Goal: Information Seeking & Learning: Compare options

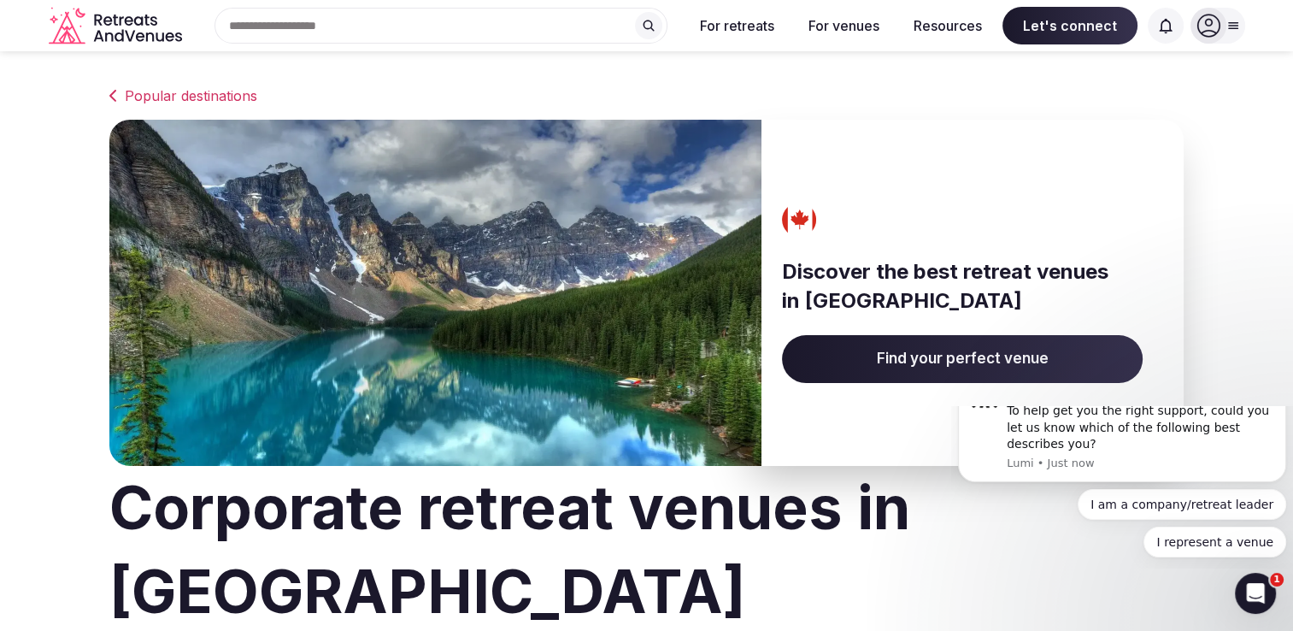
click at [948, 351] on span "Find your perfect venue" at bounding box center [962, 359] width 361 height 48
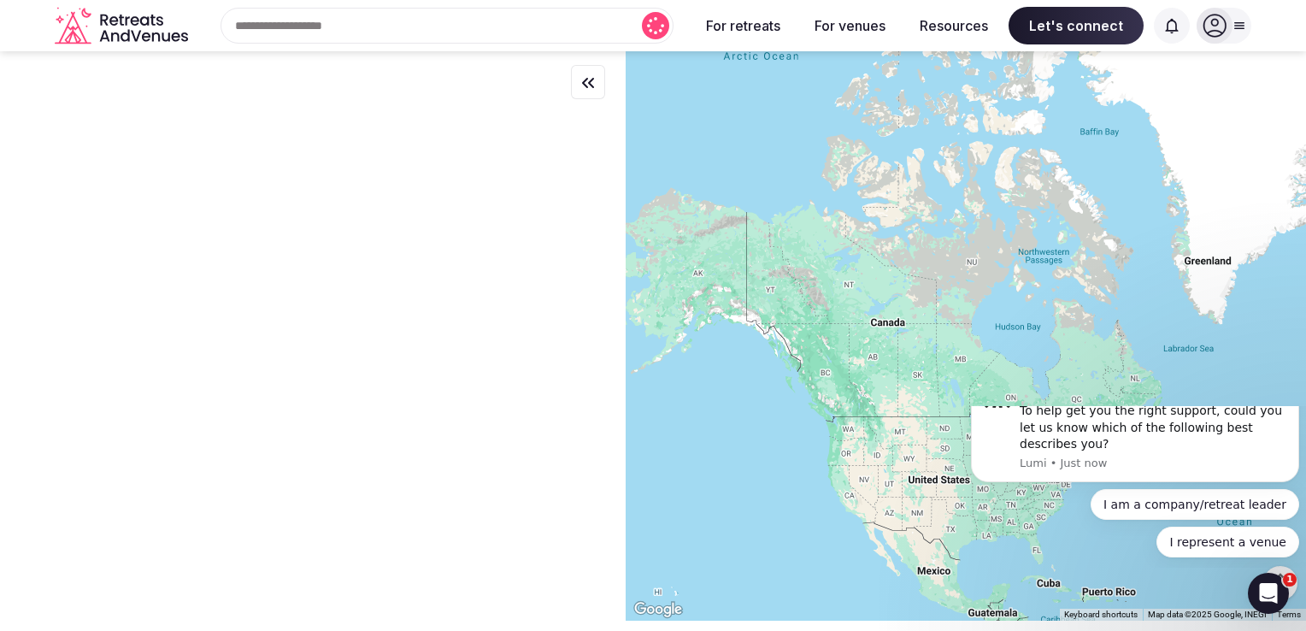
drag, startPoint x: 1060, startPoint y: 219, endPoint x: 964, endPoint y: 173, distance: 106.3
click at [1018, 159] on div at bounding box center [966, 335] width 680 height 569
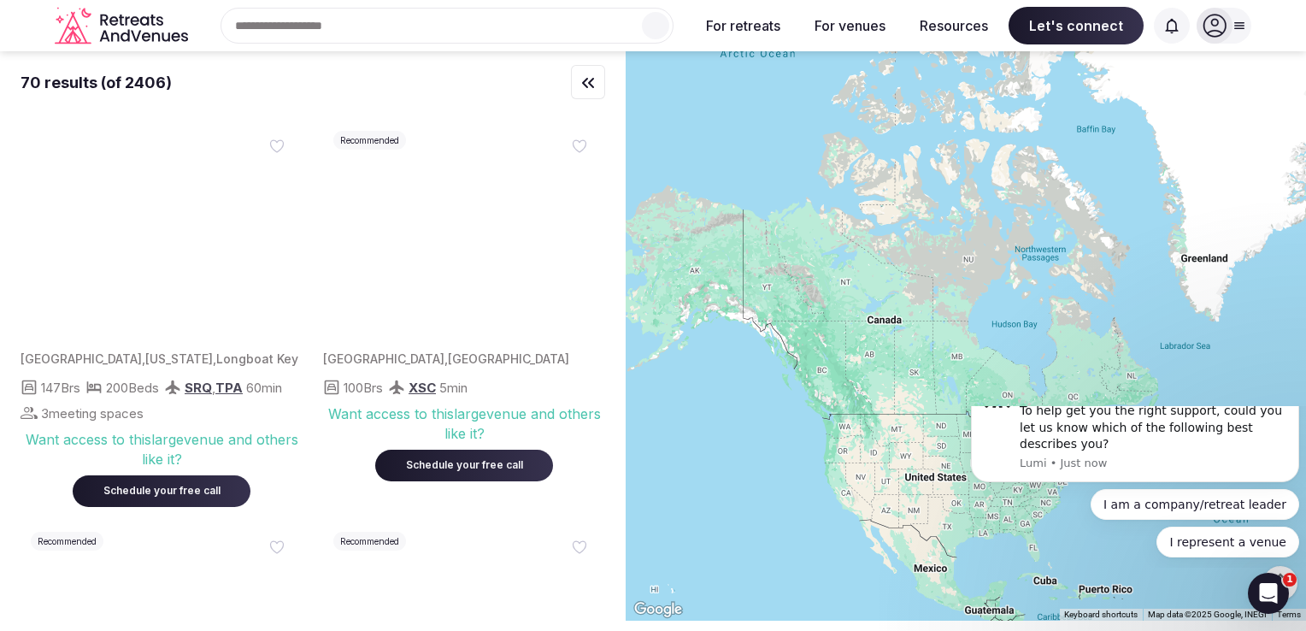
drag, startPoint x: 964, startPoint y: 173, endPoint x: 829, endPoint y: 65, distance: 172.8
click at [829, 65] on div at bounding box center [966, 335] width 680 height 569
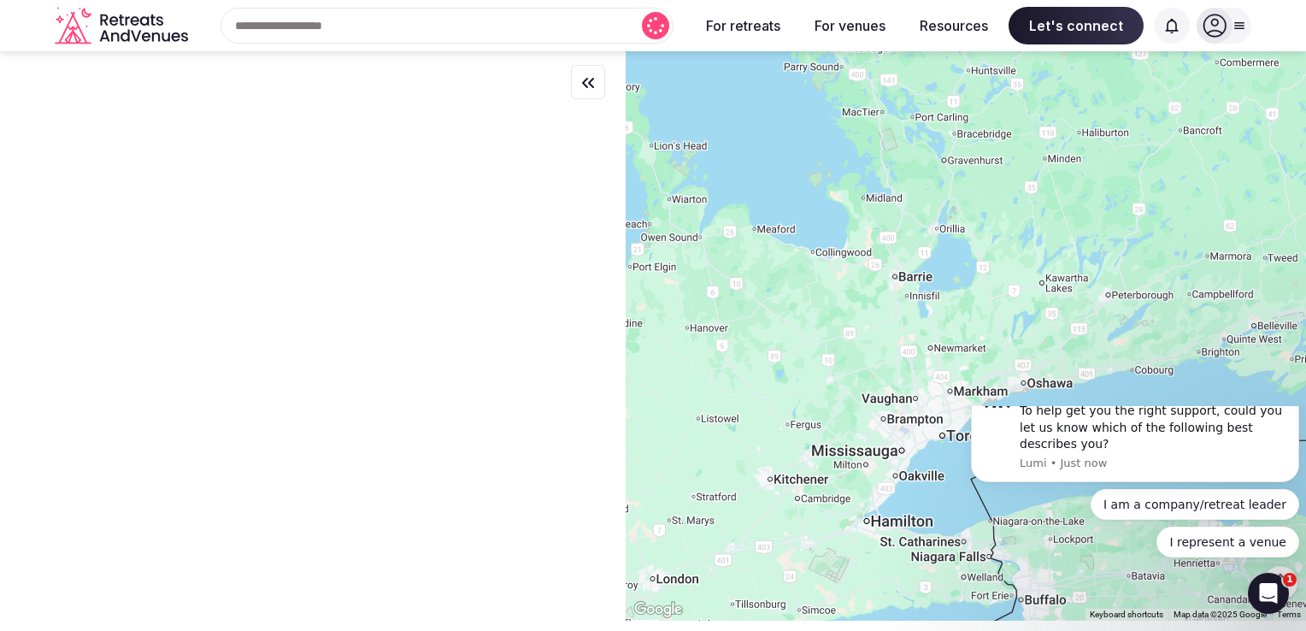
drag, startPoint x: 865, startPoint y: 344, endPoint x: 1086, endPoint y: 262, distance: 235.0
click at [1086, 262] on div at bounding box center [966, 335] width 680 height 569
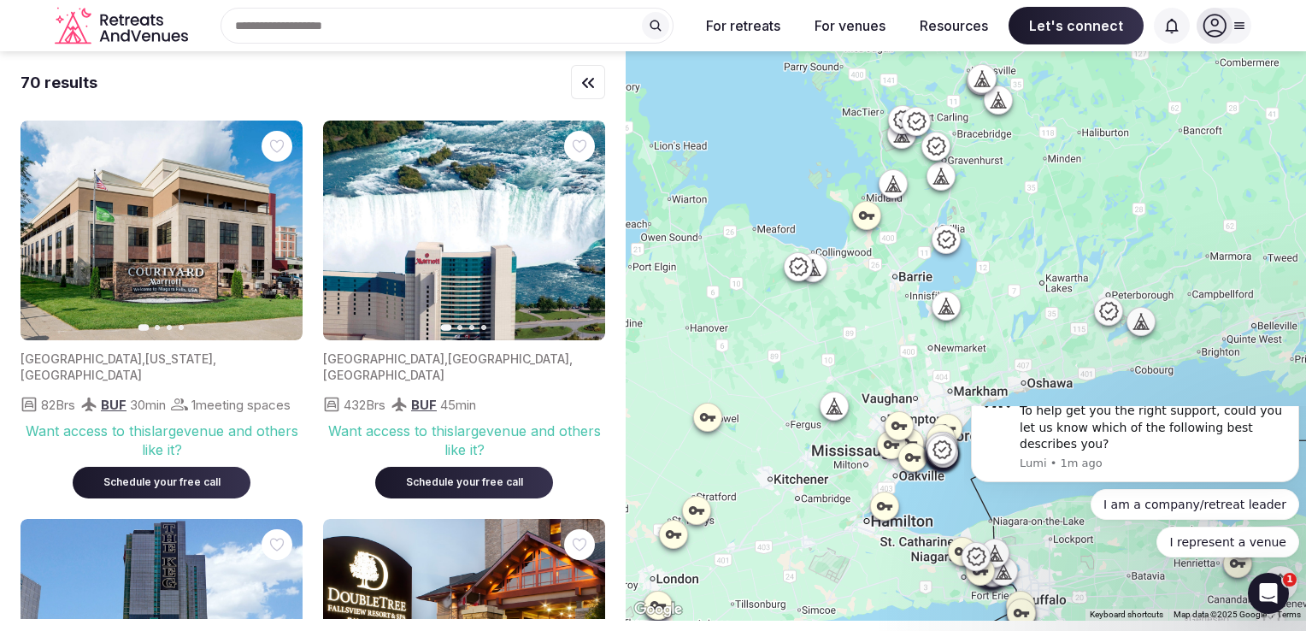
click at [1116, 321] on div at bounding box center [1108, 311] width 27 height 27
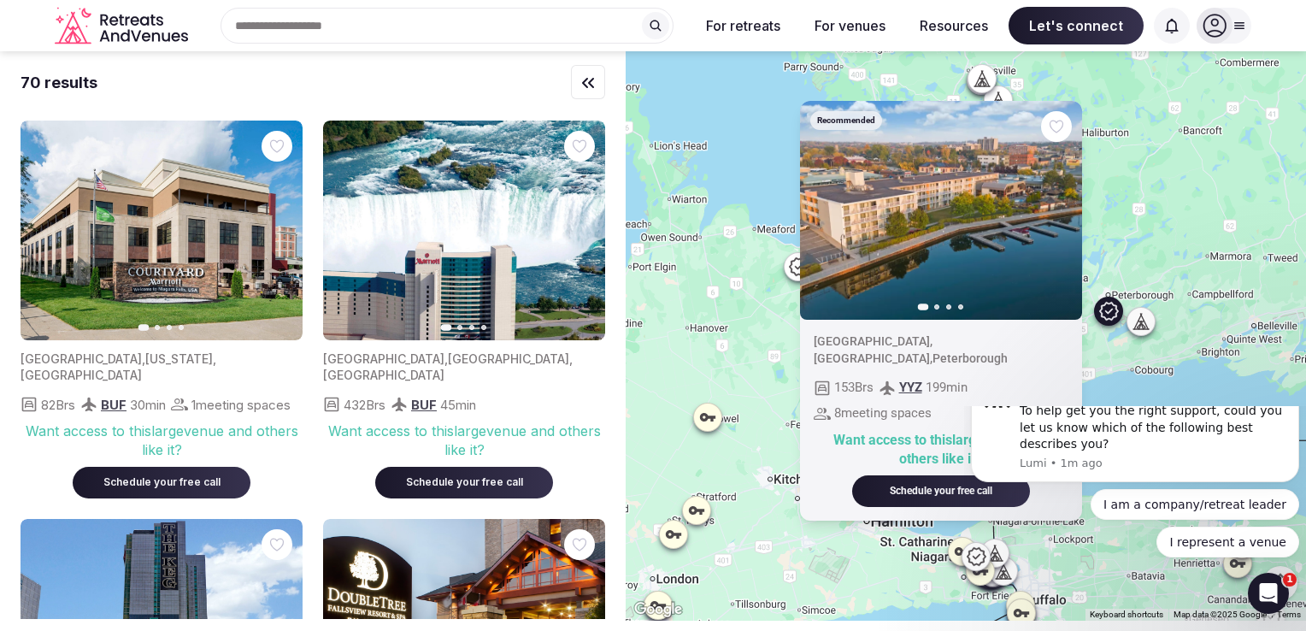
click at [1146, 328] on icon at bounding box center [1143, 326] width 4 height 6
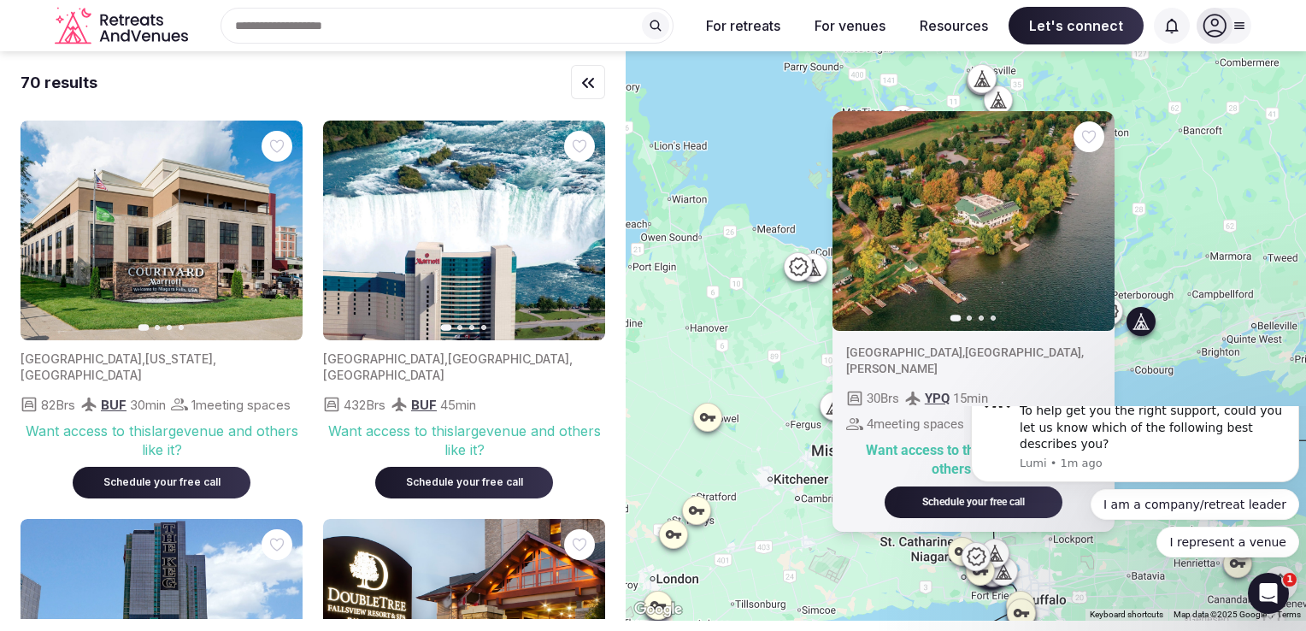
click at [1233, 281] on div "Previous slide Next slide [GEOGRAPHIC_DATA] , [GEOGRAPHIC_DATA] , [PERSON_NAME]…" at bounding box center [966, 335] width 680 height 569
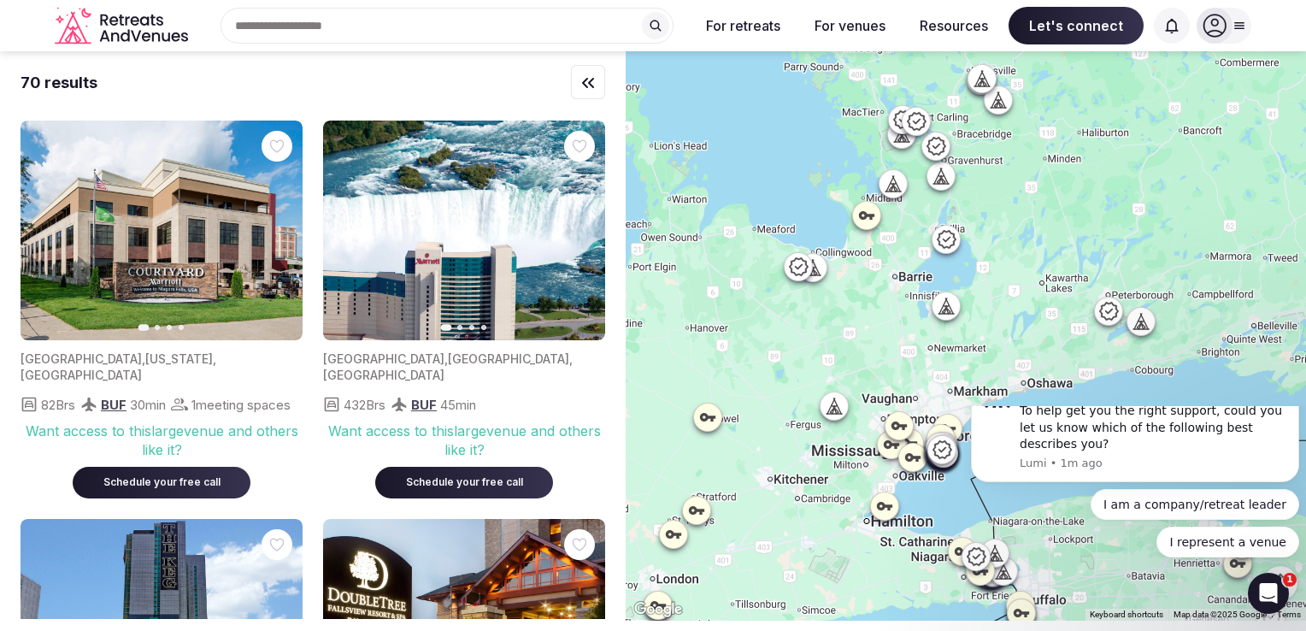
click at [822, 277] on div at bounding box center [812, 267] width 27 height 27
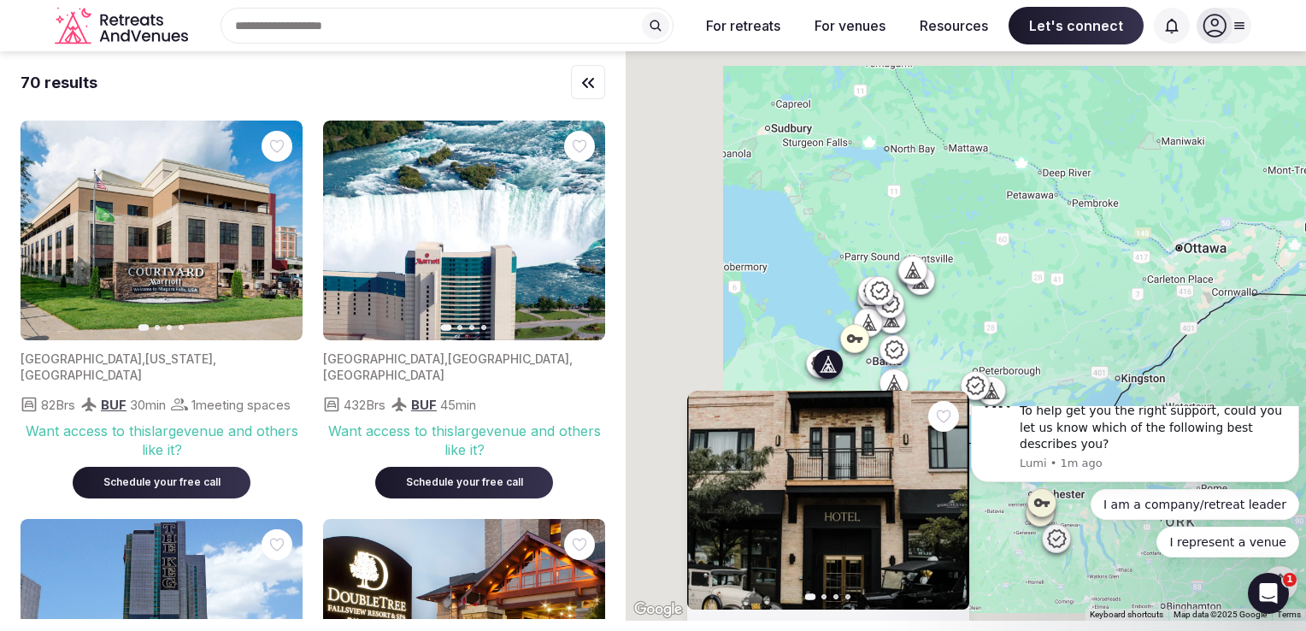
click at [946, 341] on div "Previous slide Next slide [GEOGRAPHIC_DATA] , [GEOGRAPHIC_DATA] , Collingwood 2…" at bounding box center [966, 335] width 680 height 569
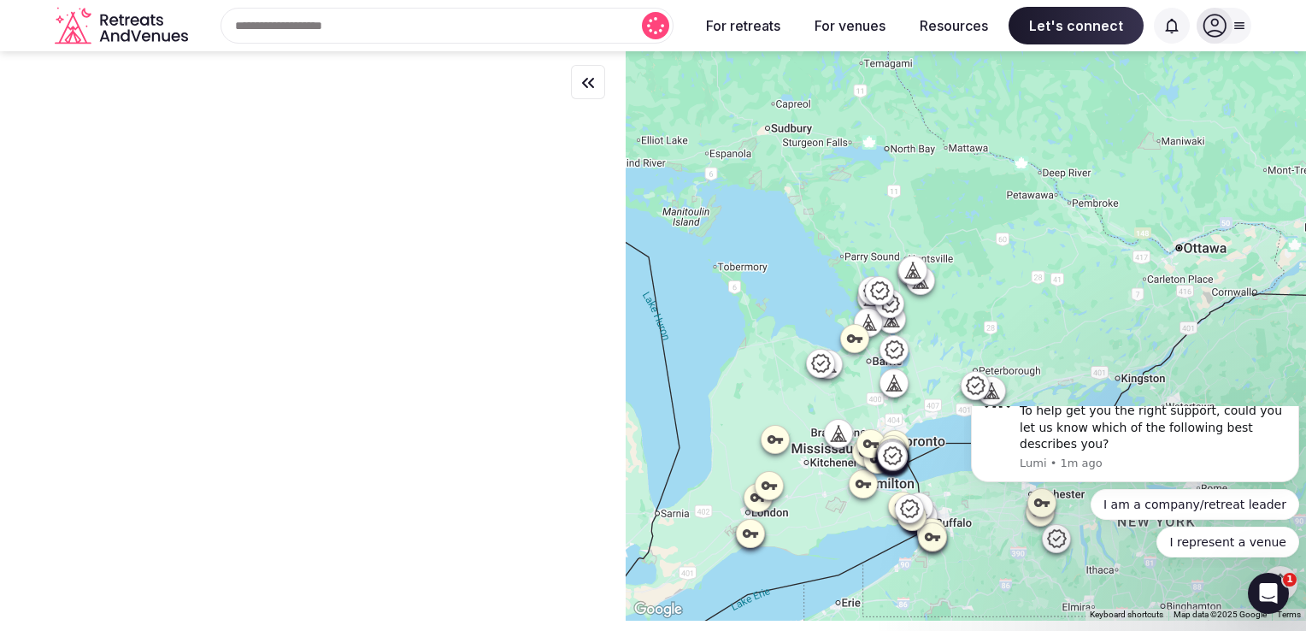
click at [896, 390] on icon at bounding box center [894, 382] width 17 height 17
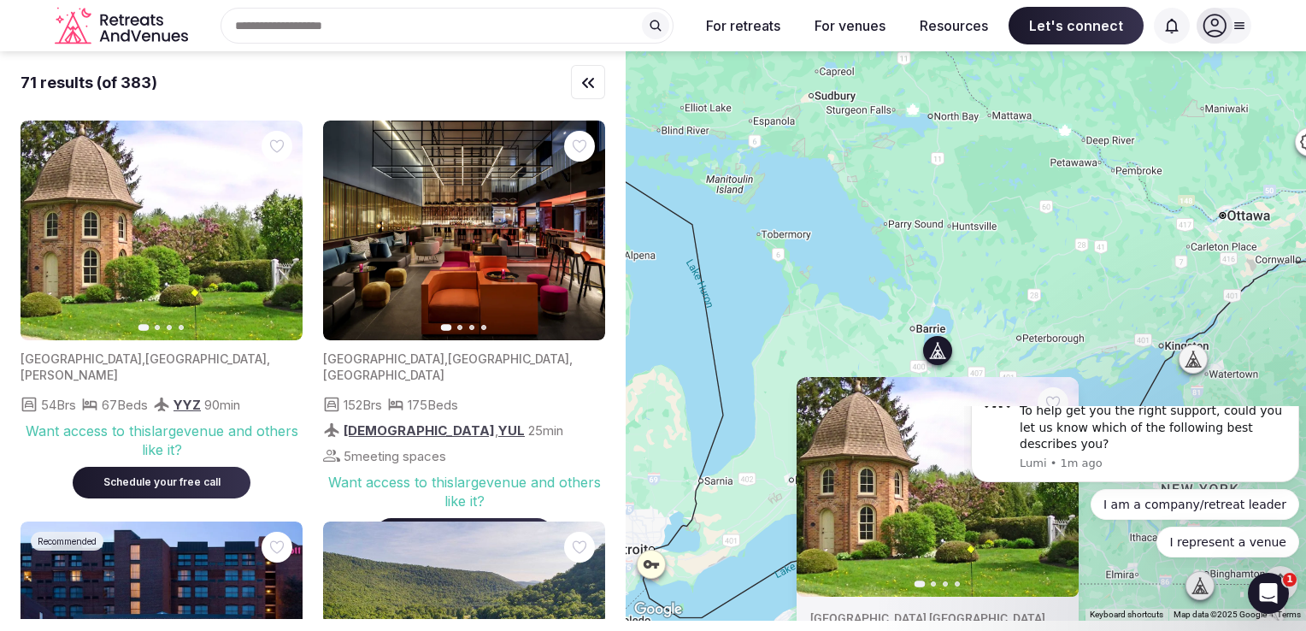
drag, startPoint x: 1050, startPoint y: 250, endPoint x: 1046, endPoint y: 268, distance: 18.3
click at [1055, 207] on div "Previous slide Next slide [GEOGRAPHIC_DATA] , [GEOGRAPHIC_DATA] , [PERSON_NAME]…" at bounding box center [966, 335] width 680 height 569
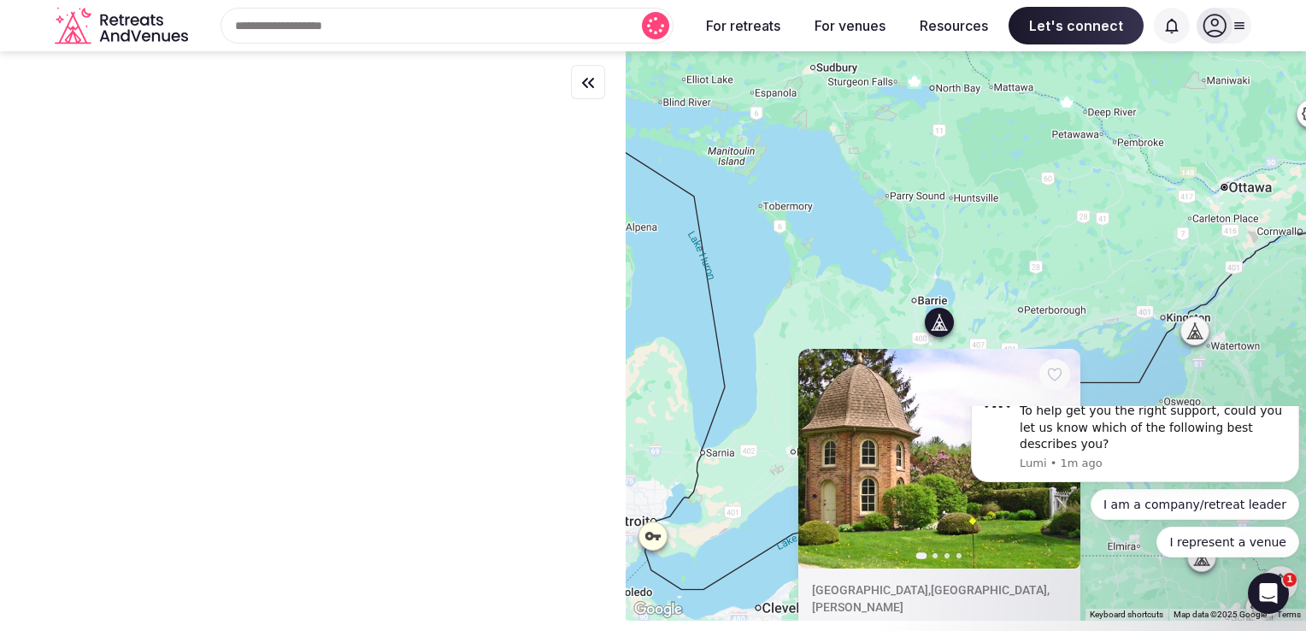
click at [999, 296] on div "Previous slide Next slide [GEOGRAPHIC_DATA] , [GEOGRAPHIC_DATA] , [PERSON_NAME]…" at bounding box center [966, 335] width 680 height 569
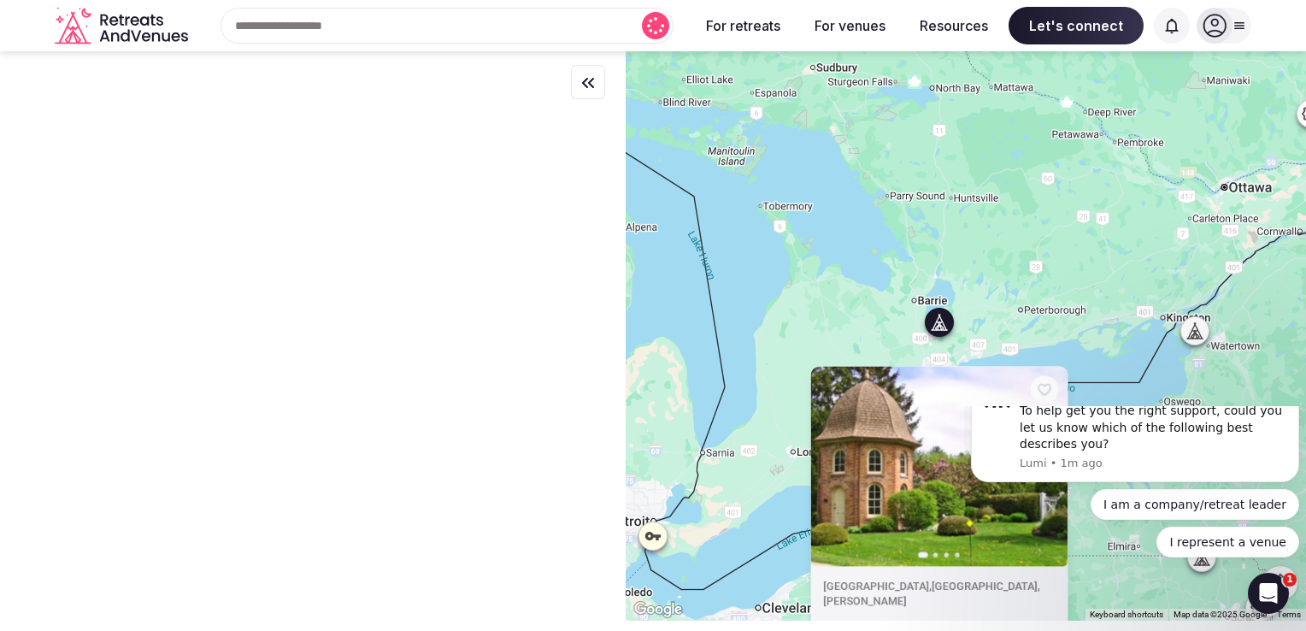
click at [999, 296] on div "Previous slide Next slide [GEOGRAPHIC_DATA] , [GEOGRAPHIC_DATA] , [PERSON_NAME]…" at bounding box center [966, 335] width 680 height 569
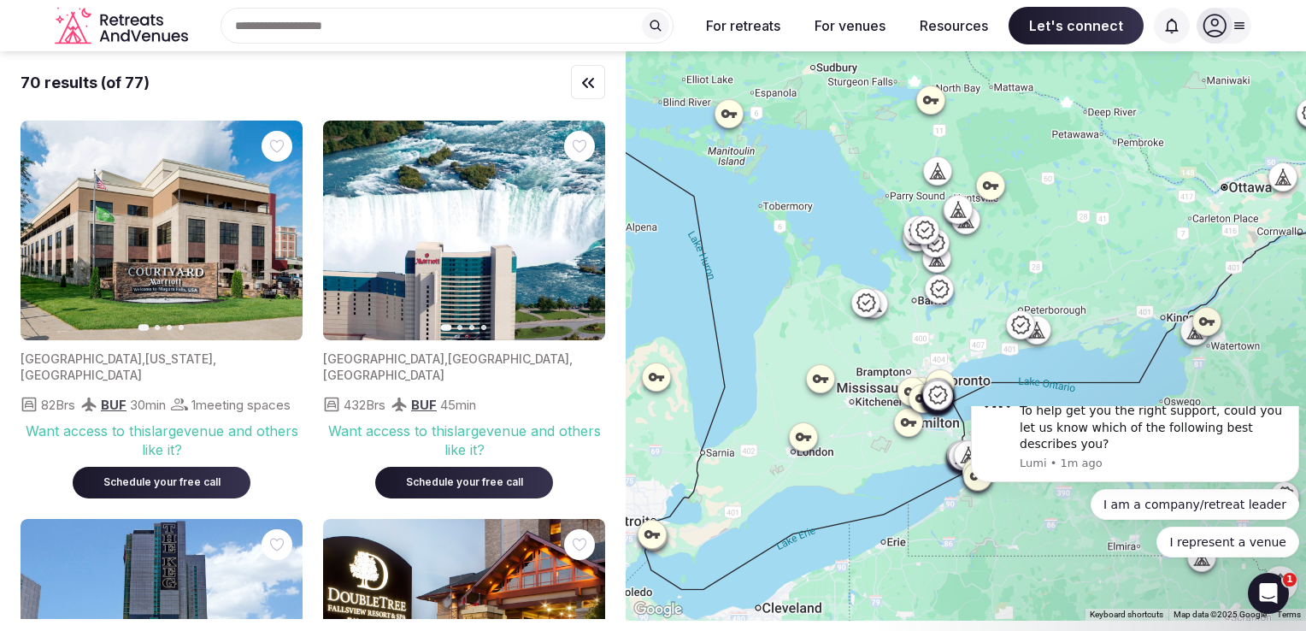
click at [970, 321] on div at bounding box center [966, 335] width 680 height 569
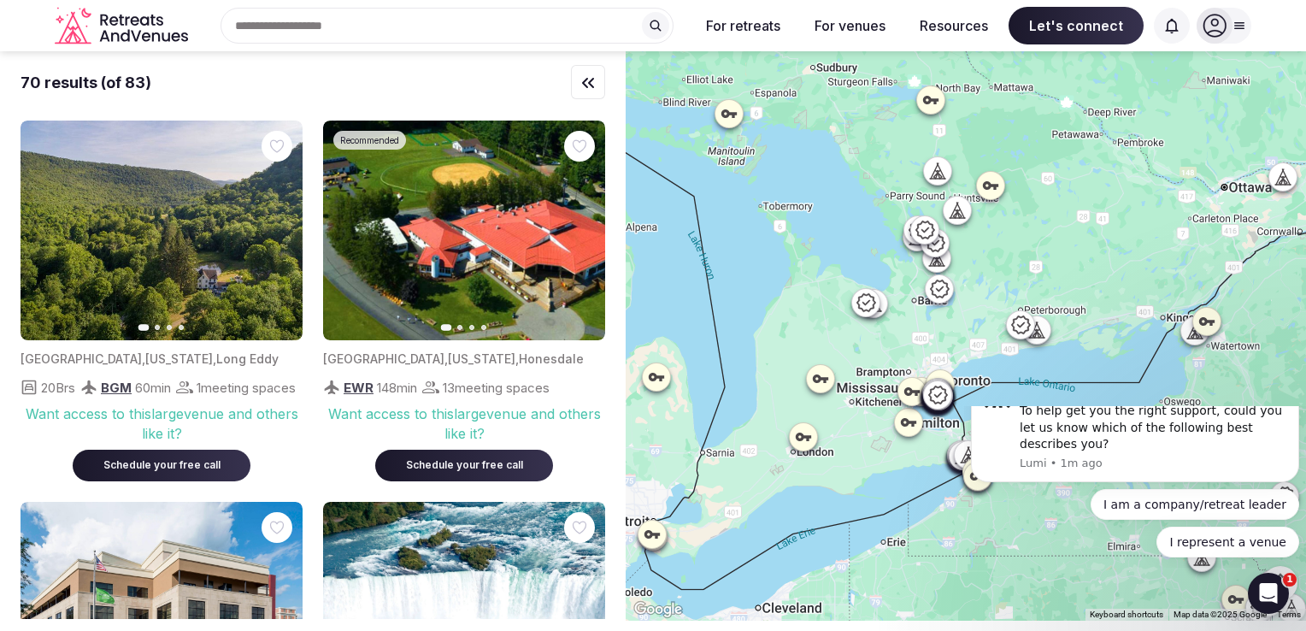
click at [887, 309] on div at bounding box center [873, 303] width 27 height 27
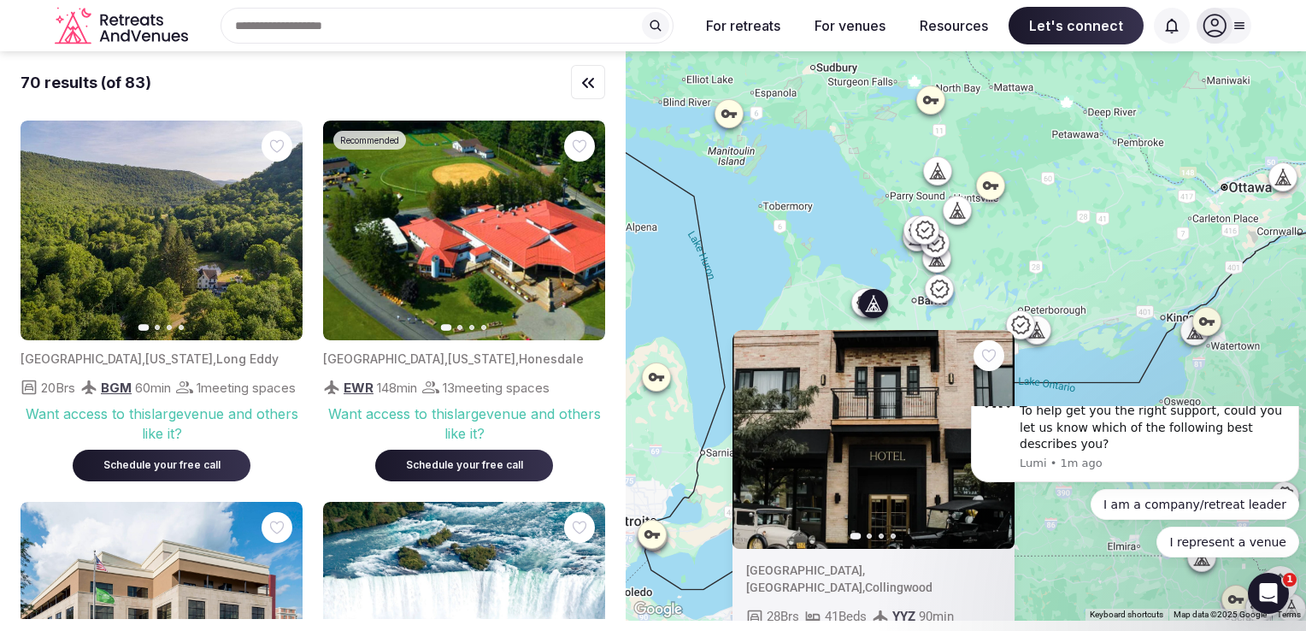
click at [1040, 266] on div "Previous slide Next slide [GEOGRAPHIC_DATA] , [GEOGRAPHIC_DATA] , Collingwood 2…" at bounding box center [966, 335] width 680 height 569
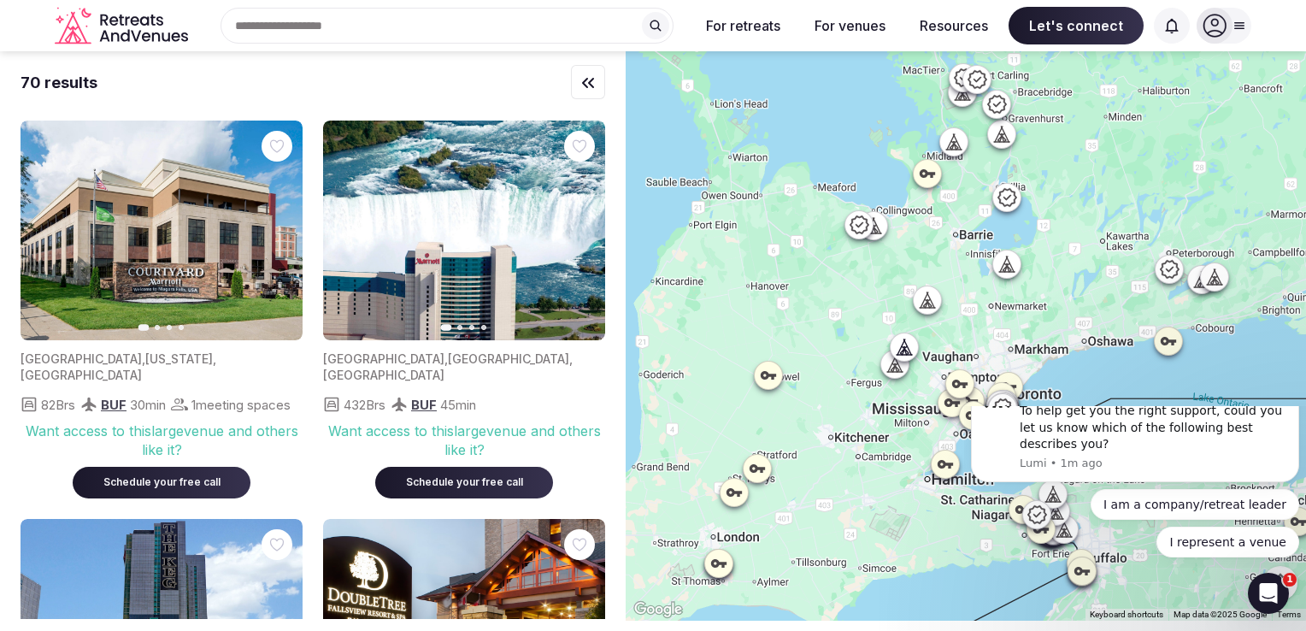
click at [936, 299] on icon at bounding box center [927, 300] width 17 height 17
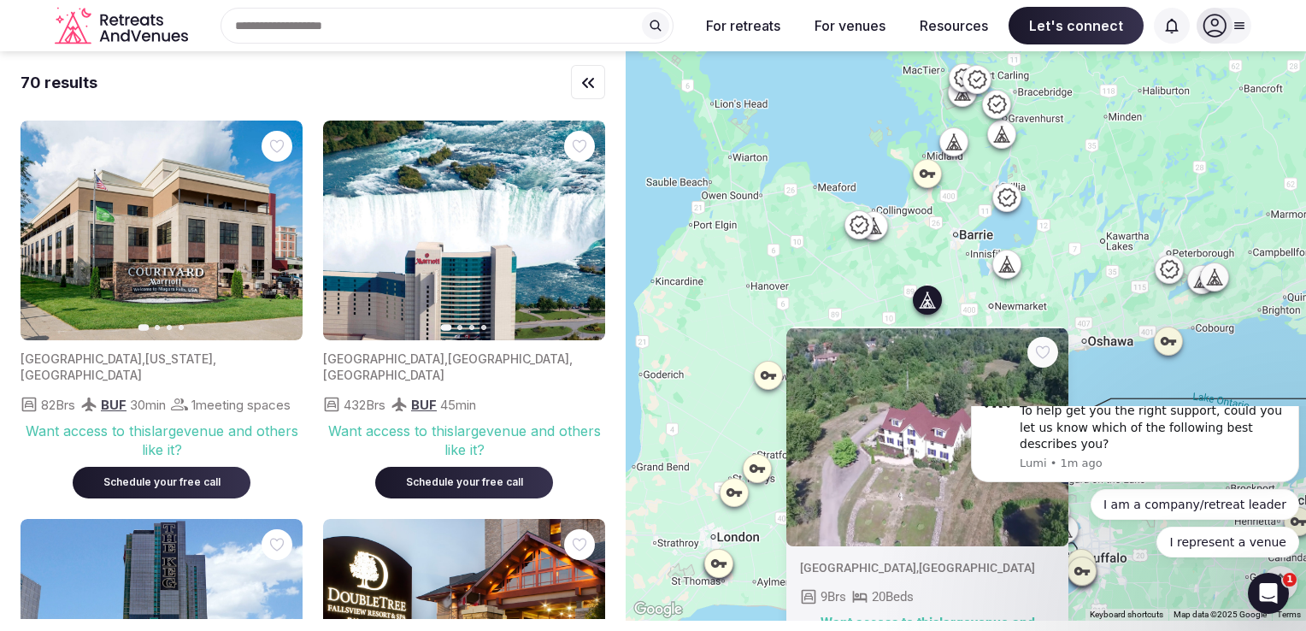
click at [851, 282] on div "[GEOGRAPHIC_DATA] , [GEOGRAPHIC_DATA] 9 Brs 20 Beds Want access to this large v…" at bounding box center [966, 335] width 680 height 569
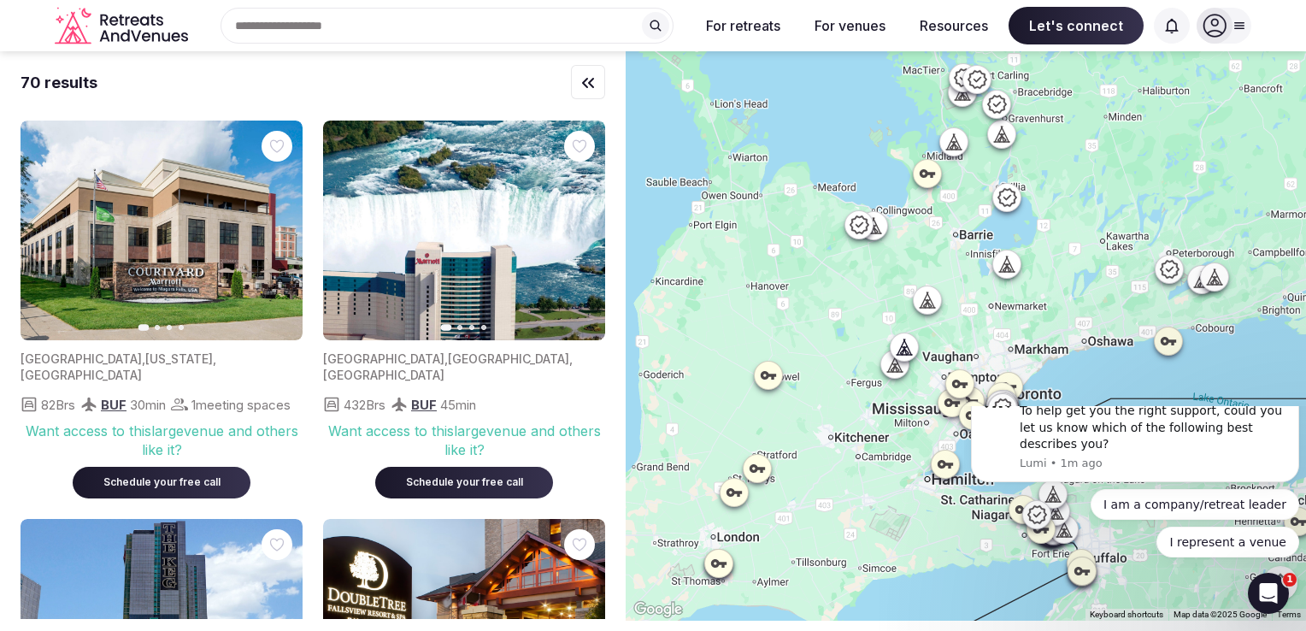
click at [911, 344] on icon at bounding box center [904, 347] width 17 height 17
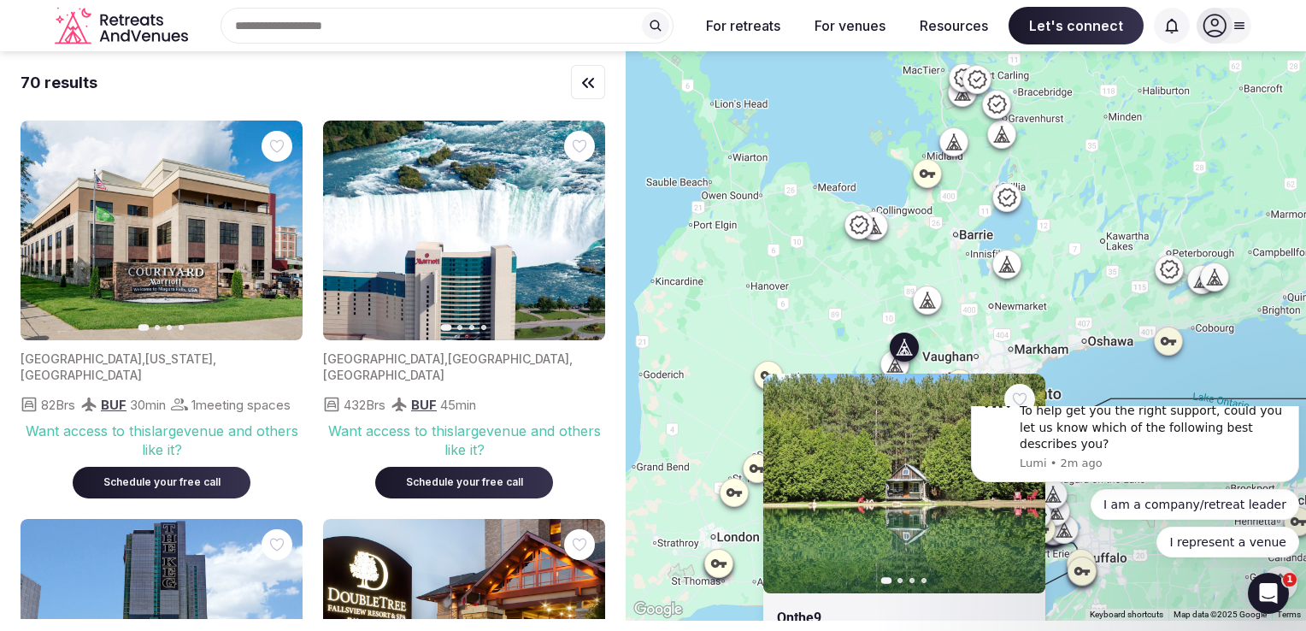
click at [932, 303] on icon at bounding box center [930, 305] width 4 height 6
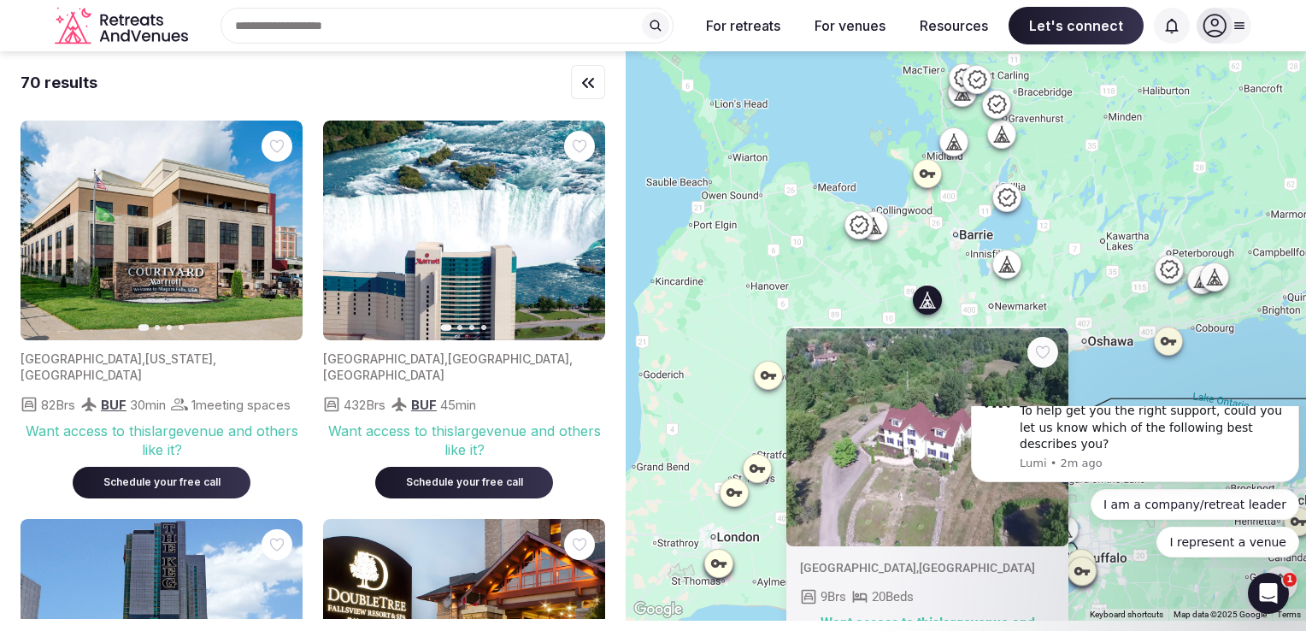
click at [1293, 376] on icon "Dismiss notification" at bounding box center [1294, 371] width 9 height 9
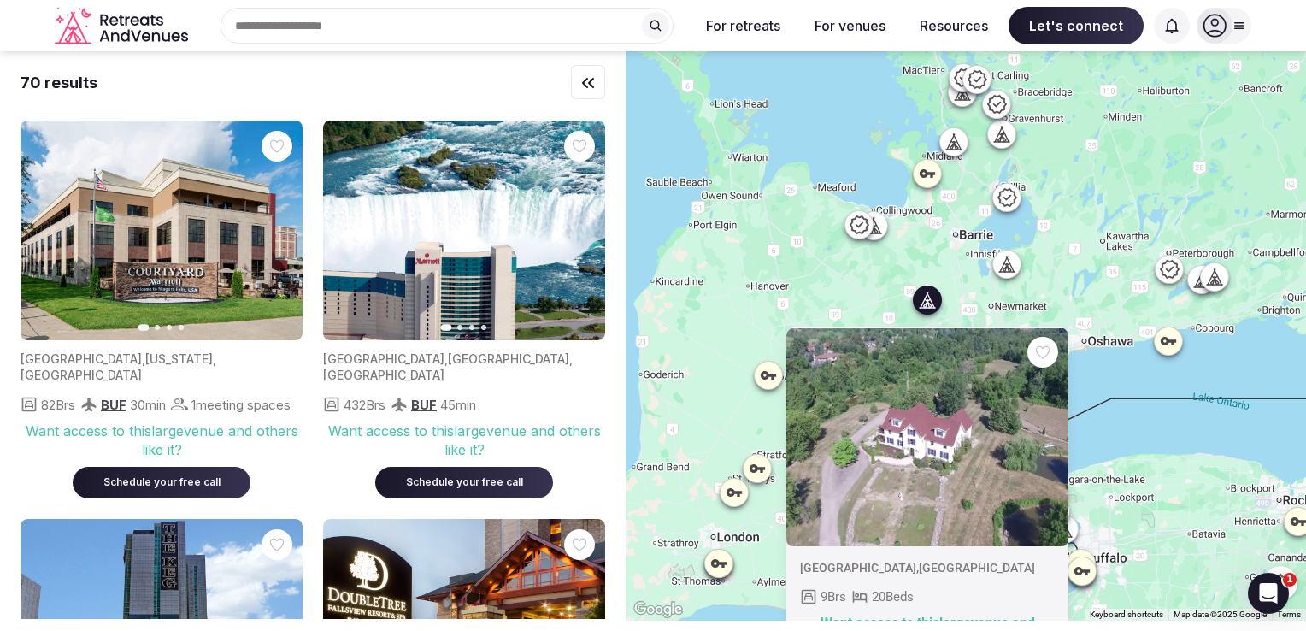
click at [875, 310] on div "[GEOGRAPHIC_DATA] , [GEOGRAPHIC_DATA] 9 Brs 20 Beds Want access to this large v…" at bounding box center [966, 335] width 680 height 569
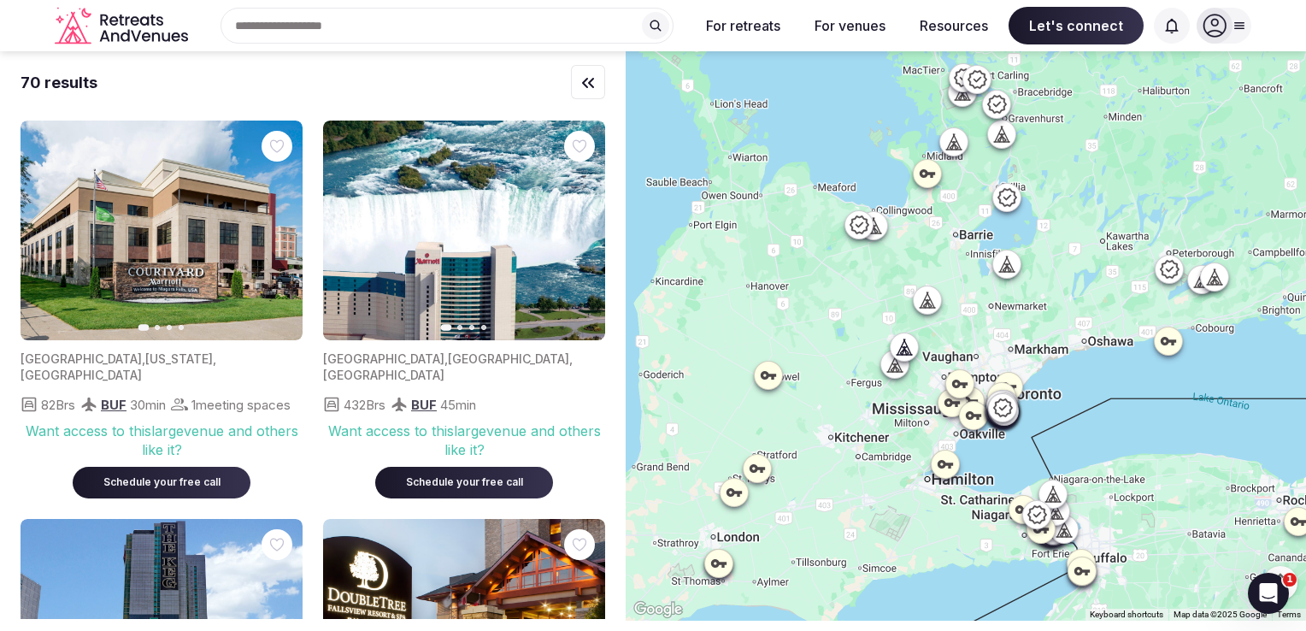
click at [896, 371] on icon at bounding box center [894, 369] width 4 height 6
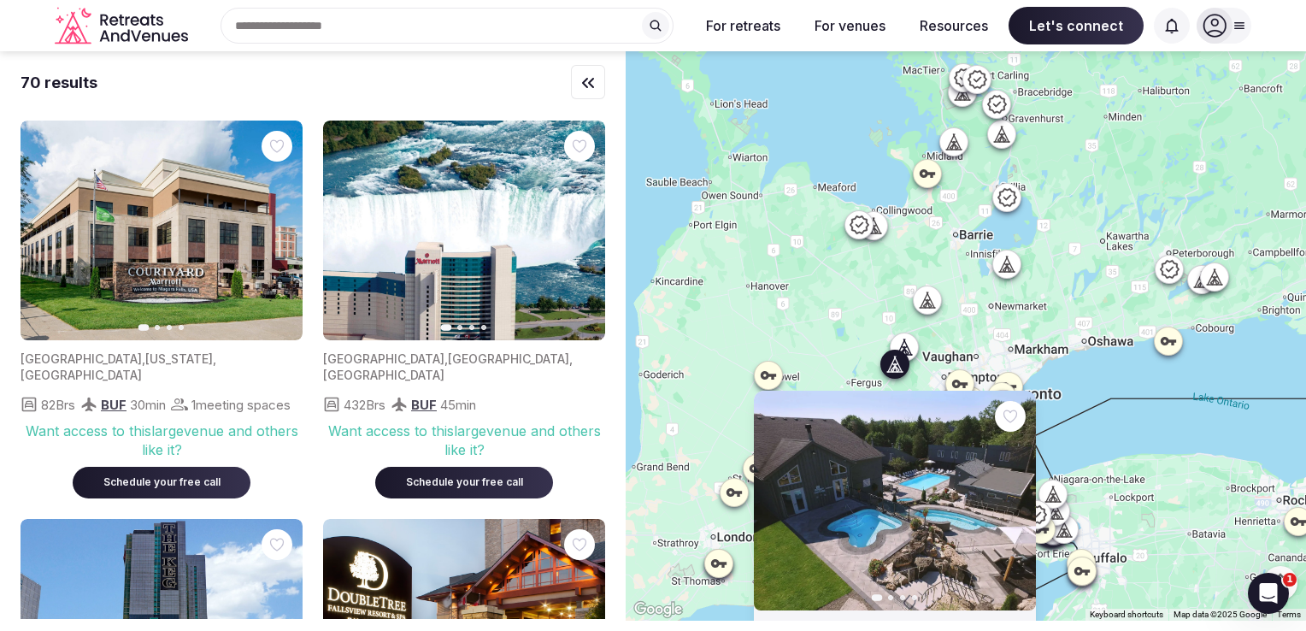
click at [887, 232] on div at bounding box center [873, 225] width 27 height 27
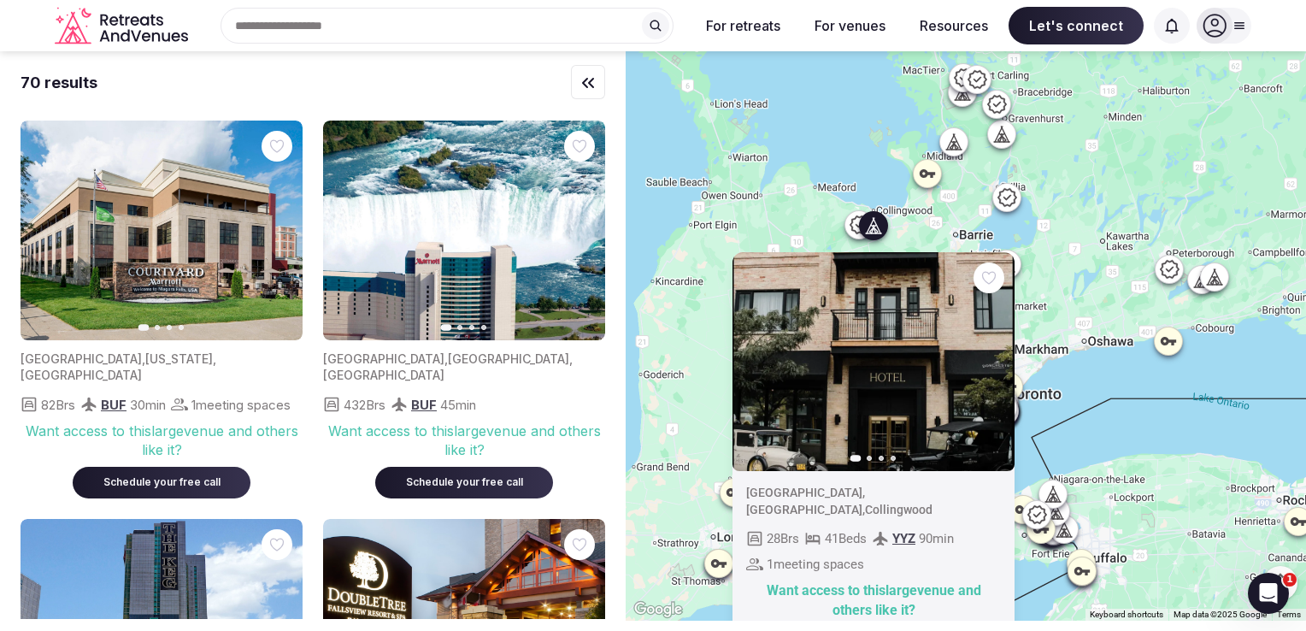
click at [1050, 264] on div "Previous slide Next slide [GEOGRAPHIC_DATA] , [GEOGRAPHIC_DATA] , Collingwood 2…" at bounding box center [966, 335] width 680 height 569
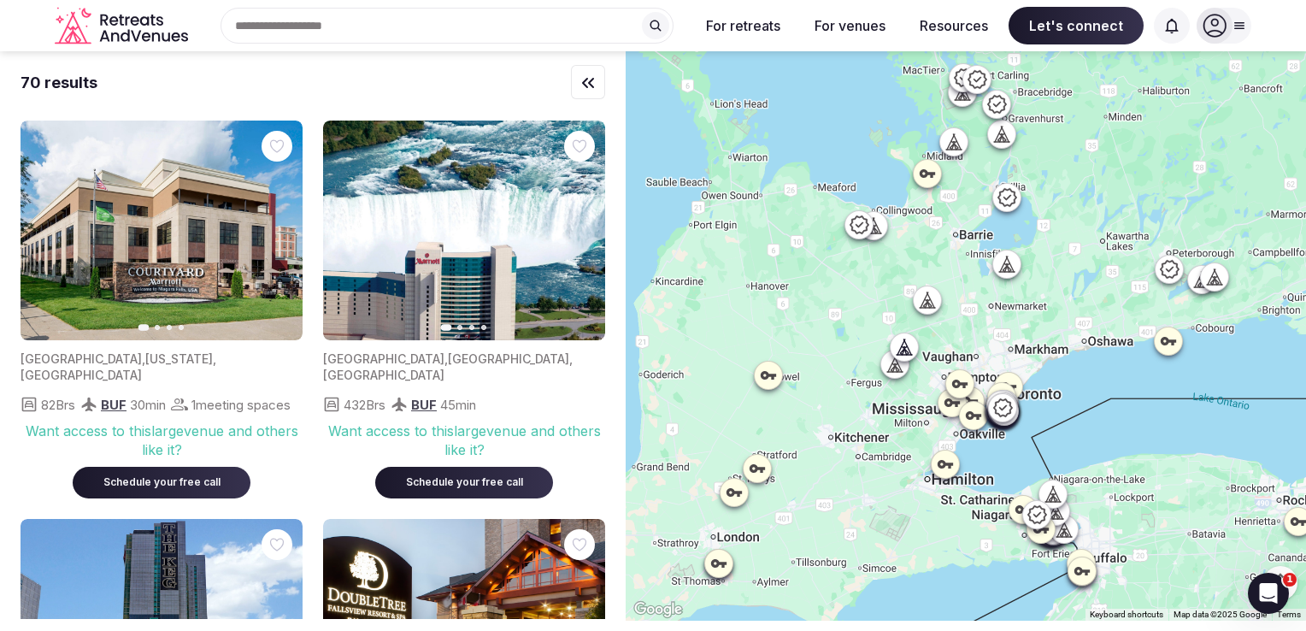
click at [1009, 270] on icon at bounding box center [1007, 264] width 17 height 17
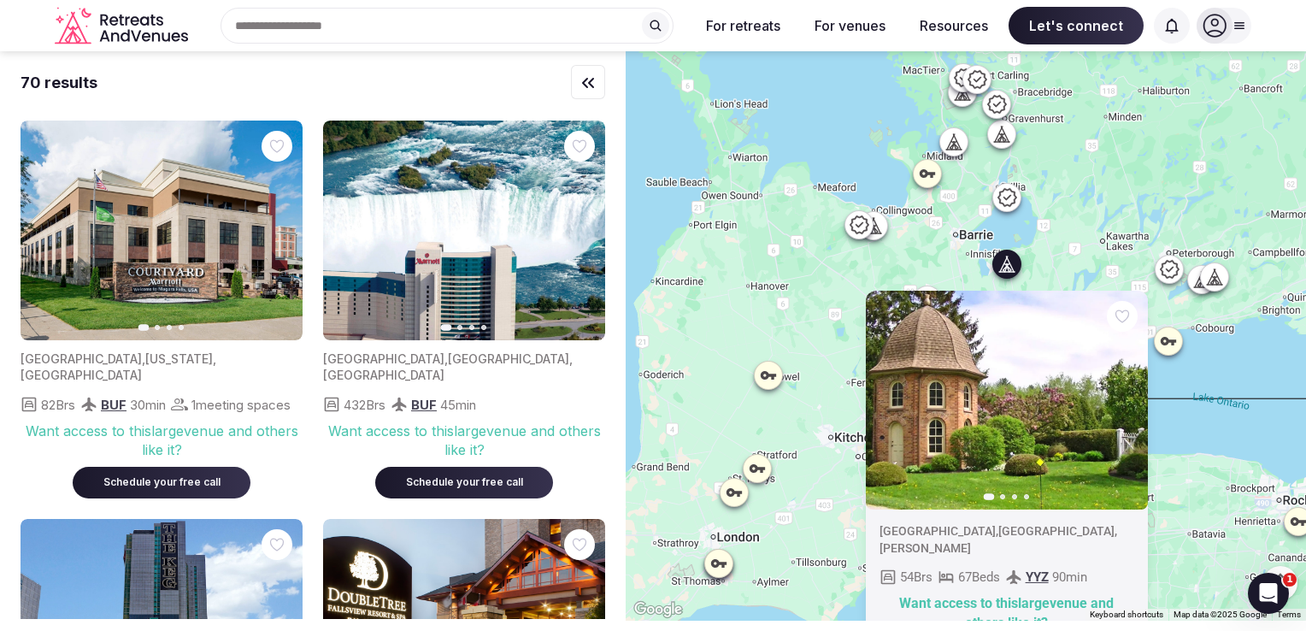
click at [1127, 402] on icon "button" at bounding box center [1124, 400] width 14 height 14
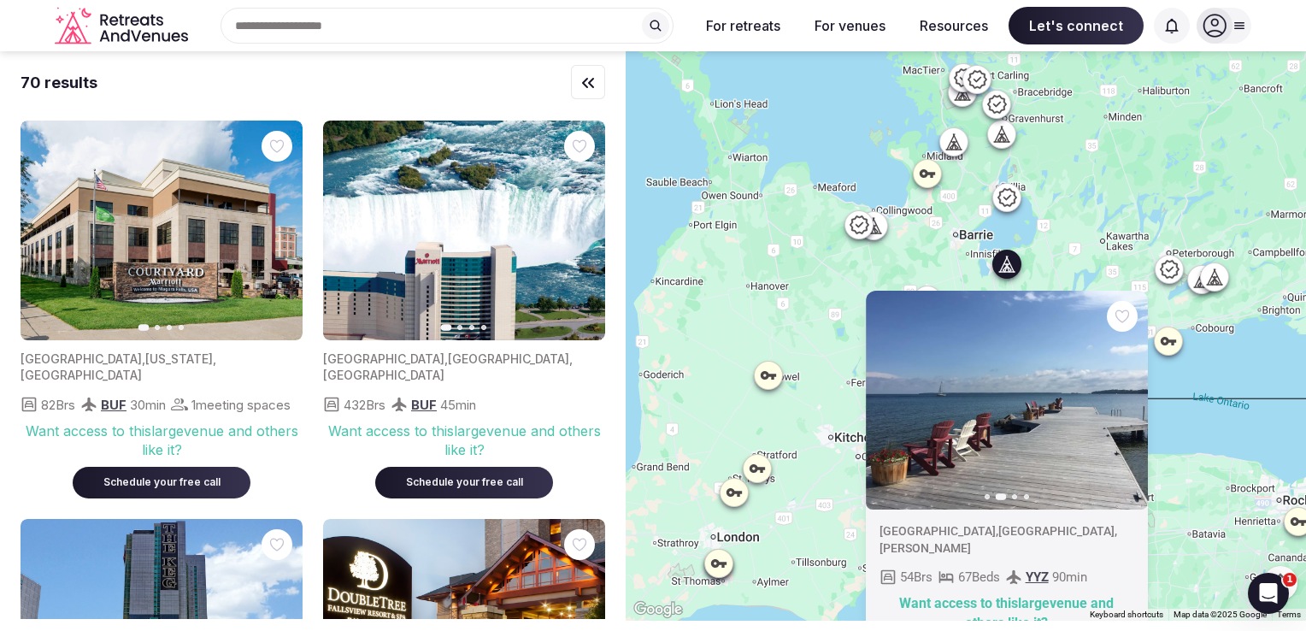
click at [1127, 402] on icon "button" at bounding box center [1124, 400] width 14 height 14
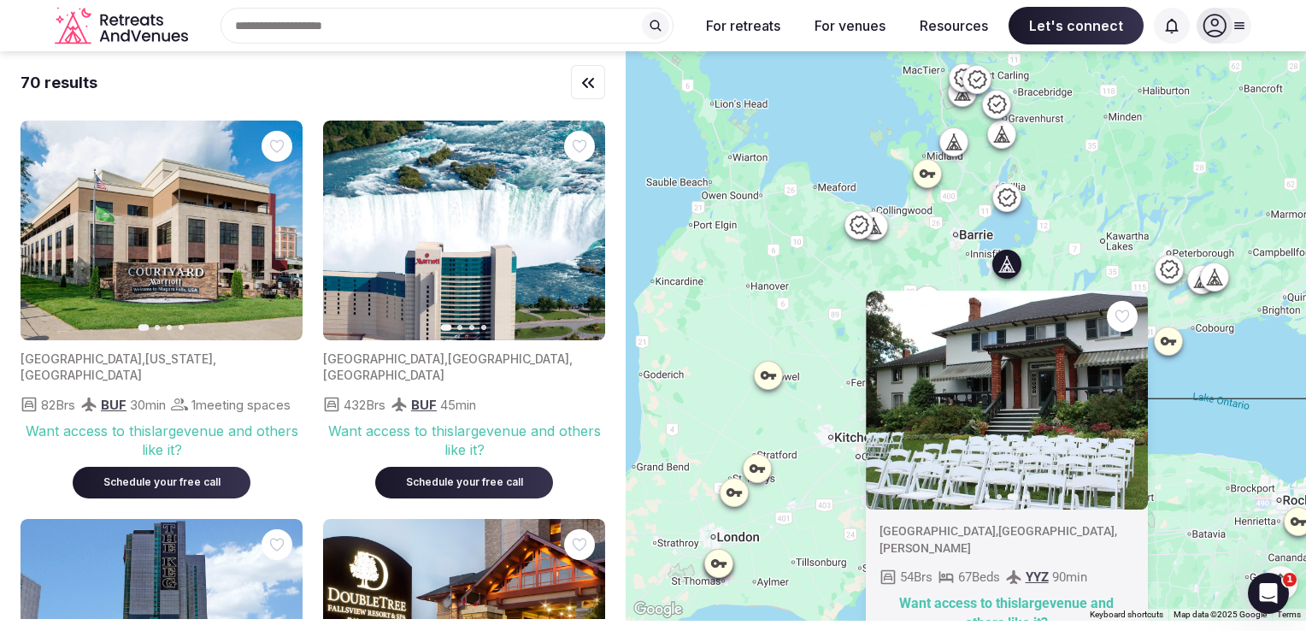
click at [1127, 402] on icon "button" at bounding box center [1124, 400] width 14 height 14
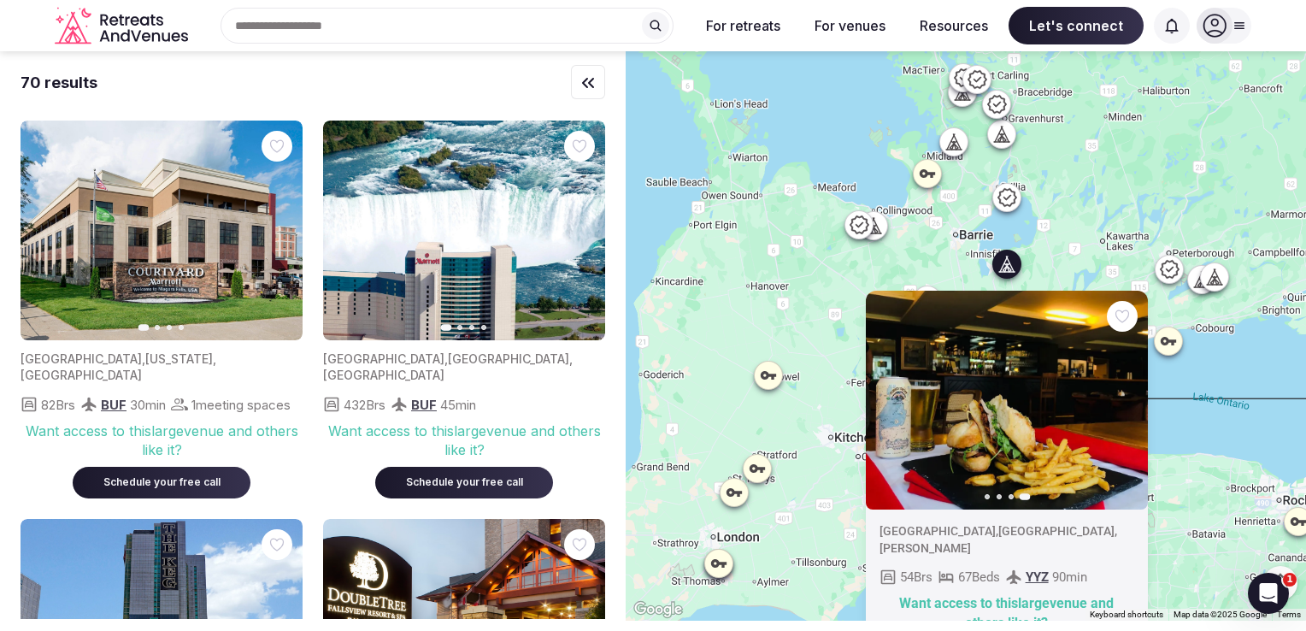
click at [893, 404] on icon "button" at bounding box center [890, 400] width 14 height 14
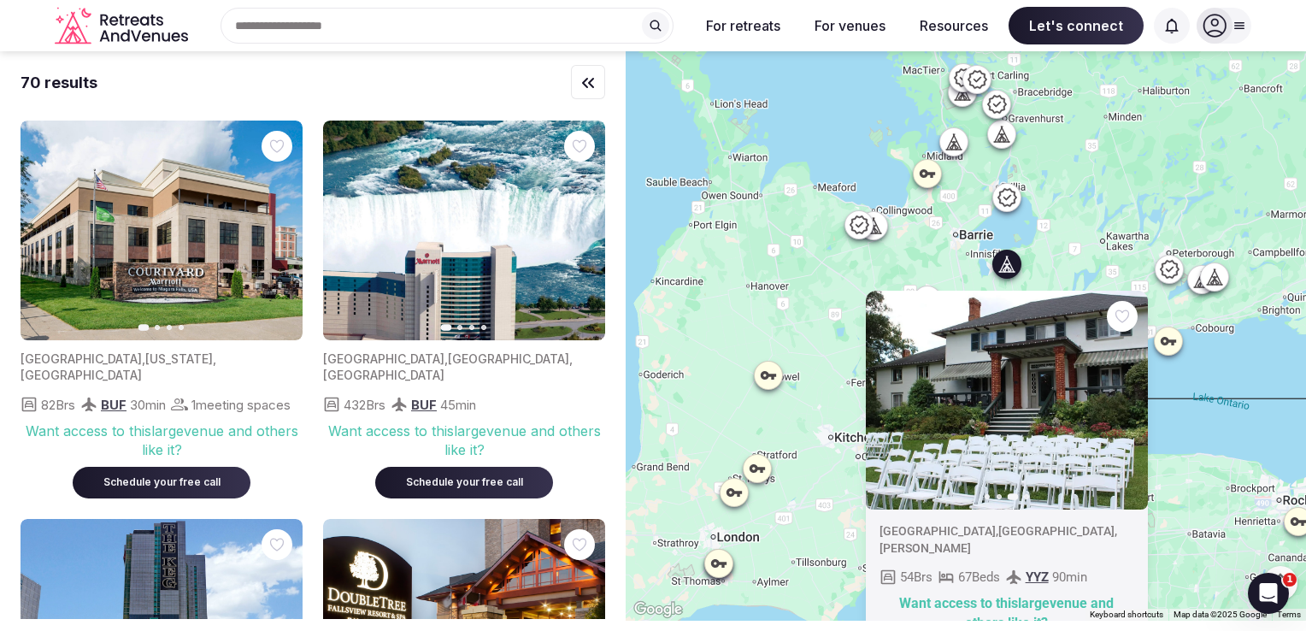
click at [893, 404] on icon "button" at bounding box center [890, 400] width 14 height 14
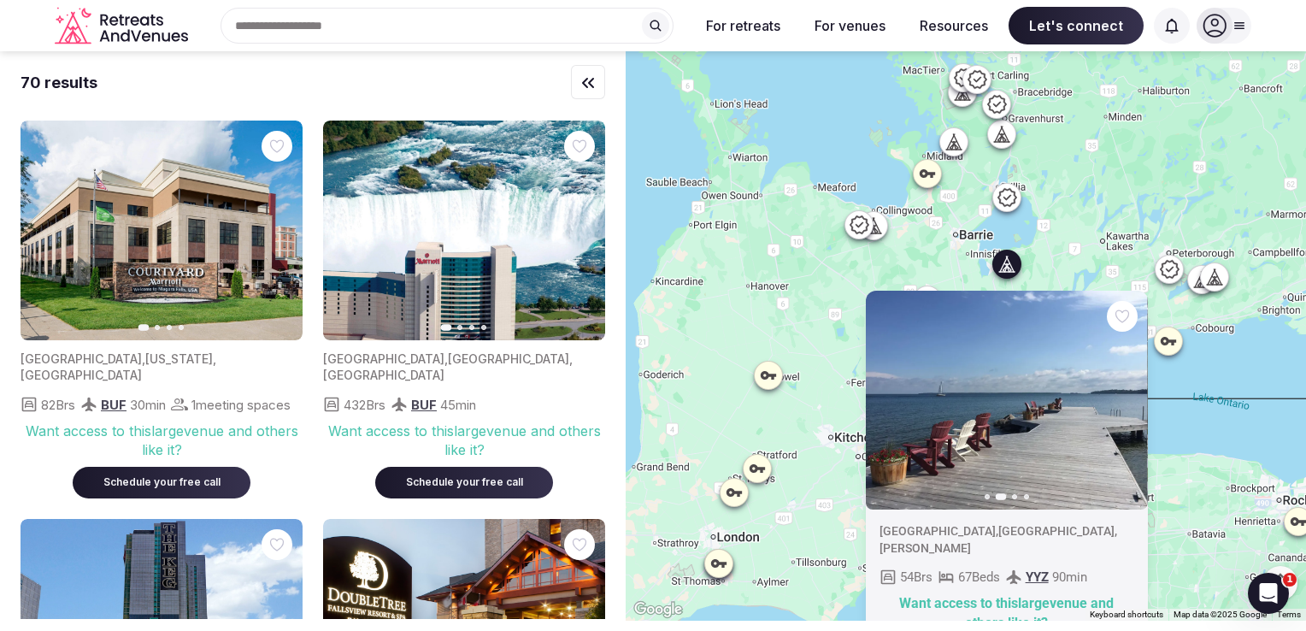
click at [893, 404] on icon "button" at bounding box center [890, 400] width 14 height 14
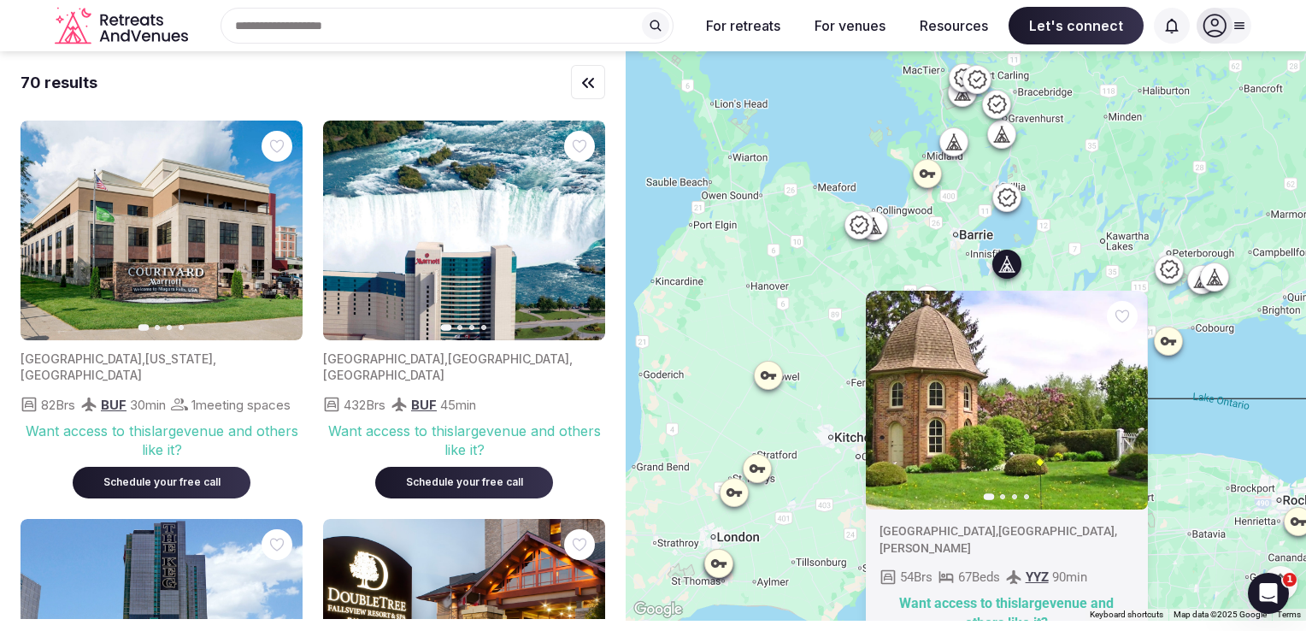
click at [828, 340] on div "Previous slide Next slide [GEOGRAPHIC_DATA] , [GEOGRAPHIC_DATA] , [PERSON_NAME]…" at bounding box center [966, 335] width 680 height 569
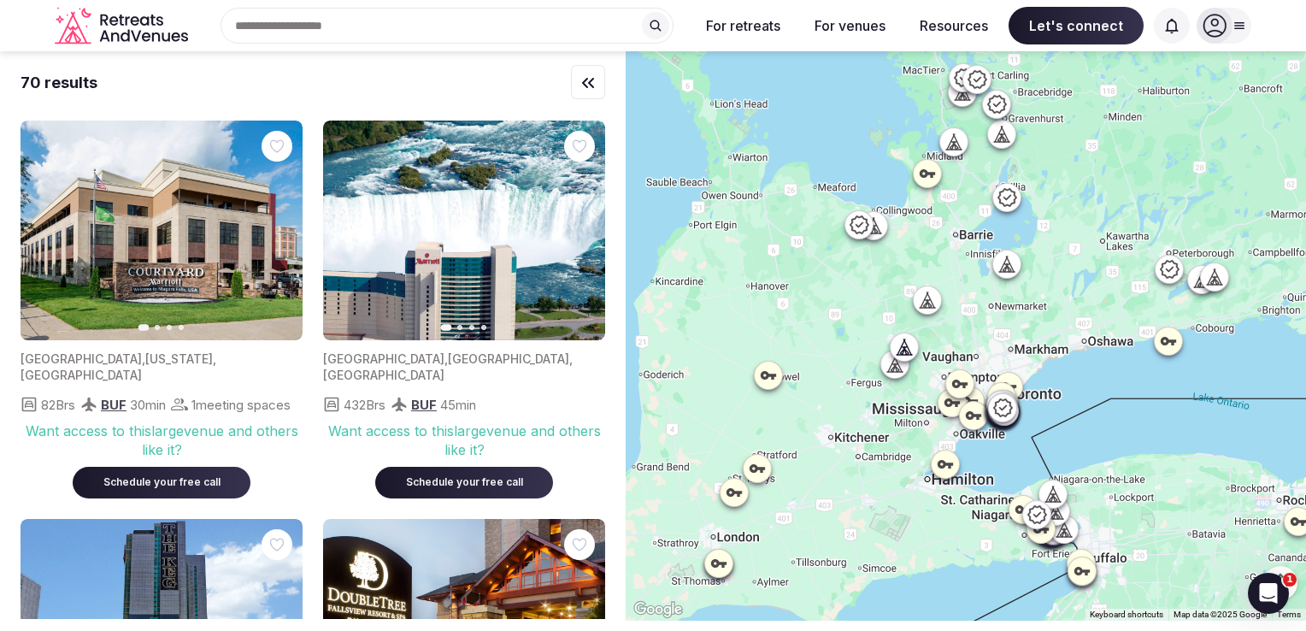
click at [774, 374] on icon at bounding box center [768, 375] width 15 height 9
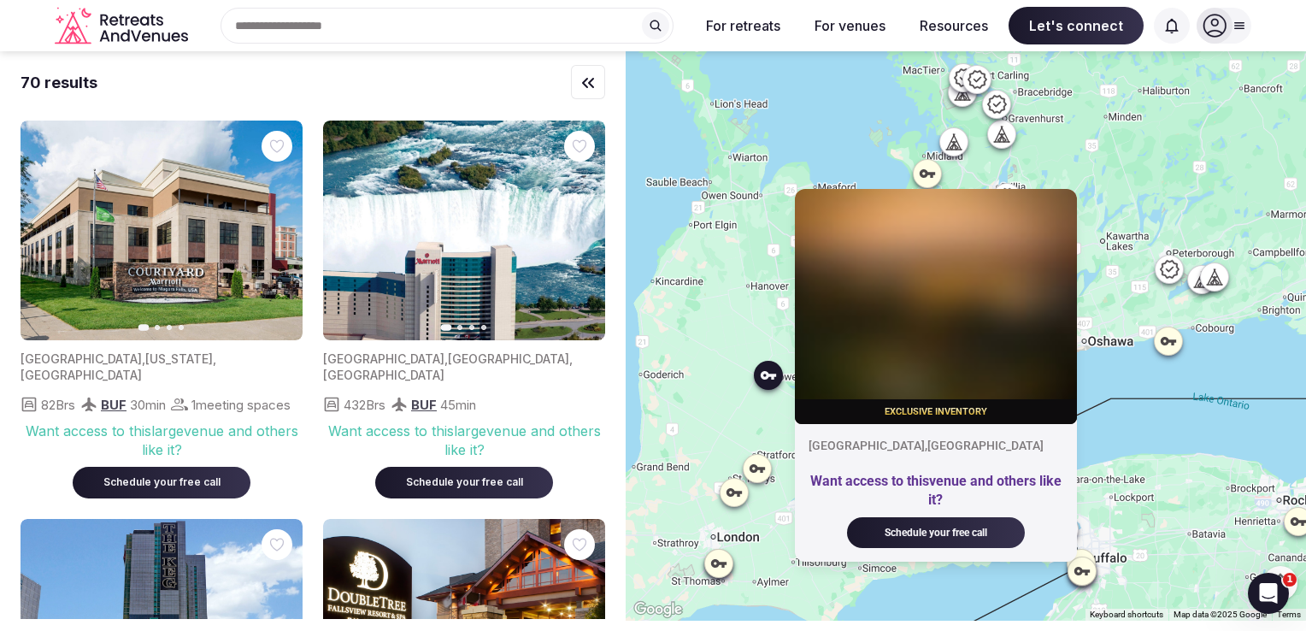
click at [763, 281] on div "Exclusive inventory [GEOGRAPHIC_DATA] , [GEOGRAPHIC_DATA] Want access to this v…" at bounding box center [966, 335] width 680 height 569
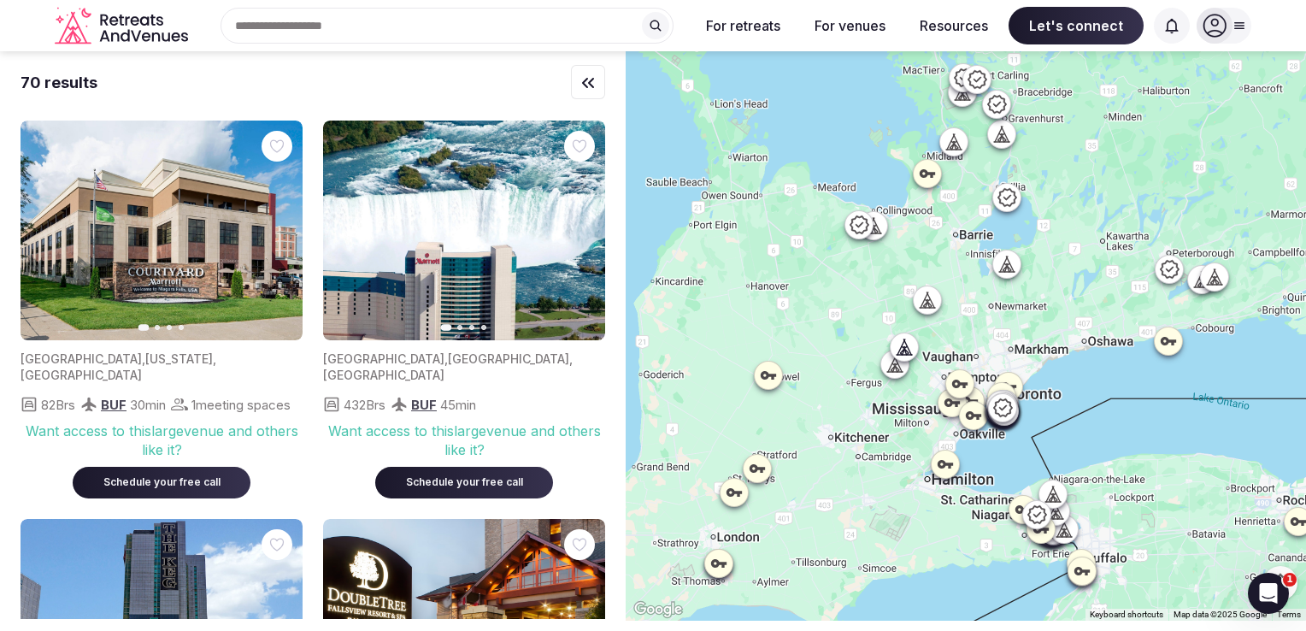
click at [1174, 271] on icon at bounding box center [1169, 269] width 19 height 18
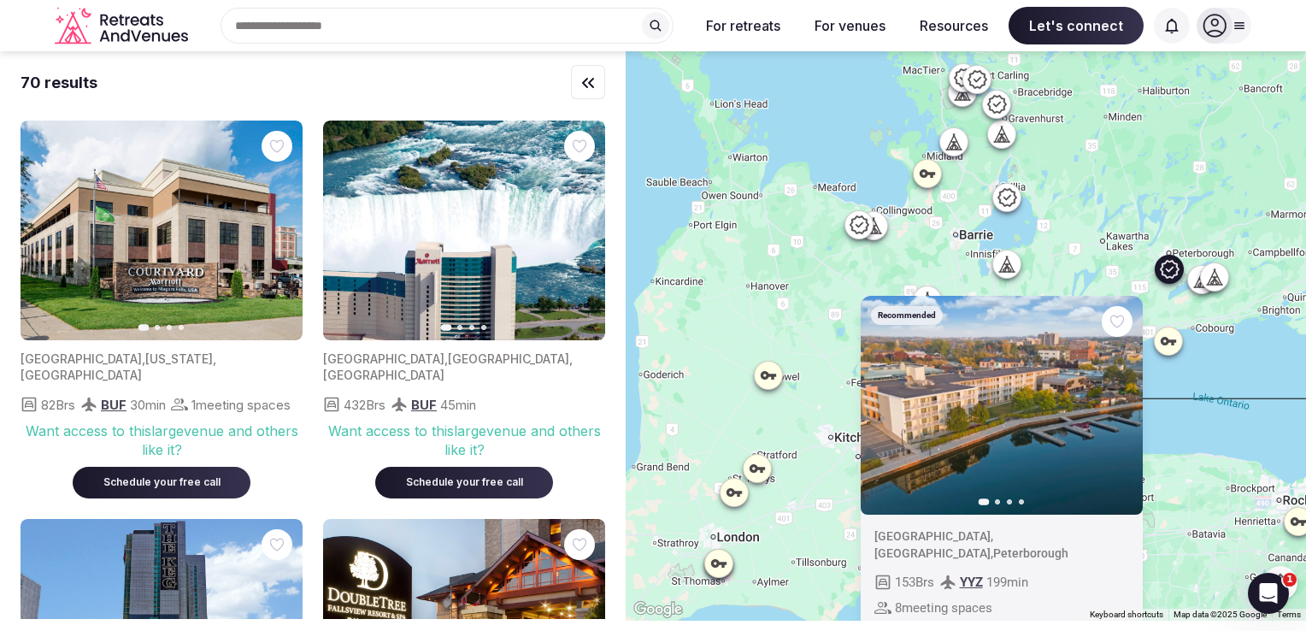
click at [1221, 282] on icon at bounding box center [1214, 276] width 17 height 17
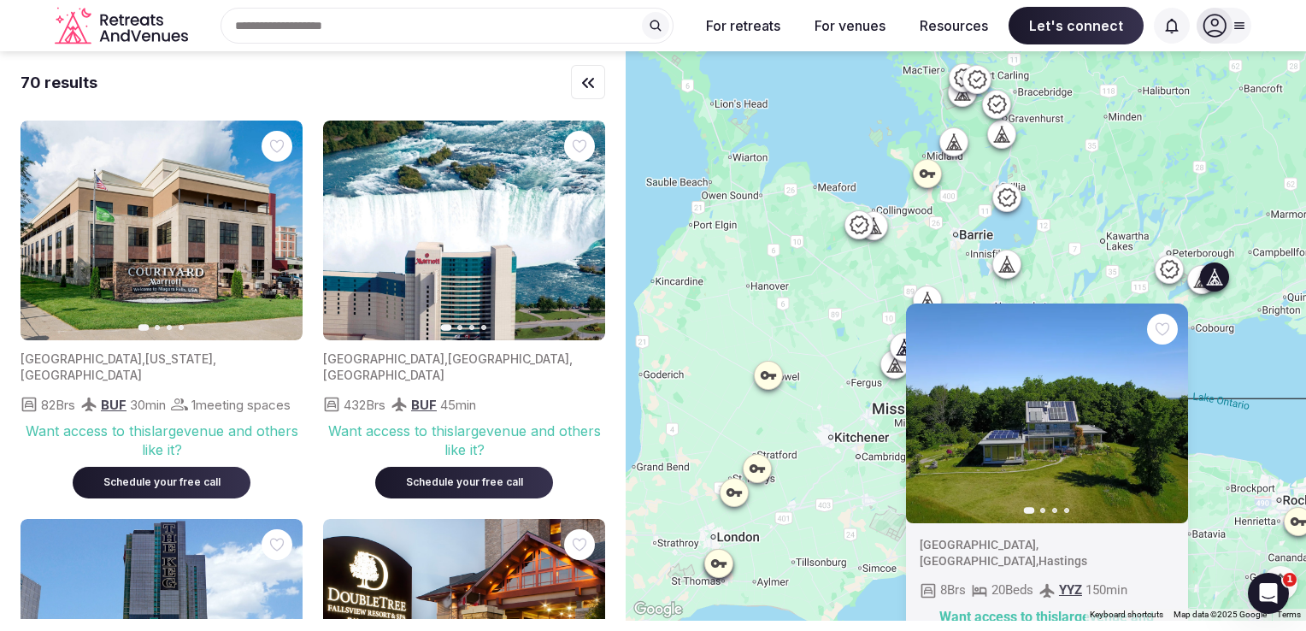
click at [1217, 200] on div "Previous slide Next slide [GEOGRAPHIC_DATA] , [GEOGRAPHIC_DATA] , [GEOGRAPHIC_D…" at bounding box center [966, 335] width 680 height 569
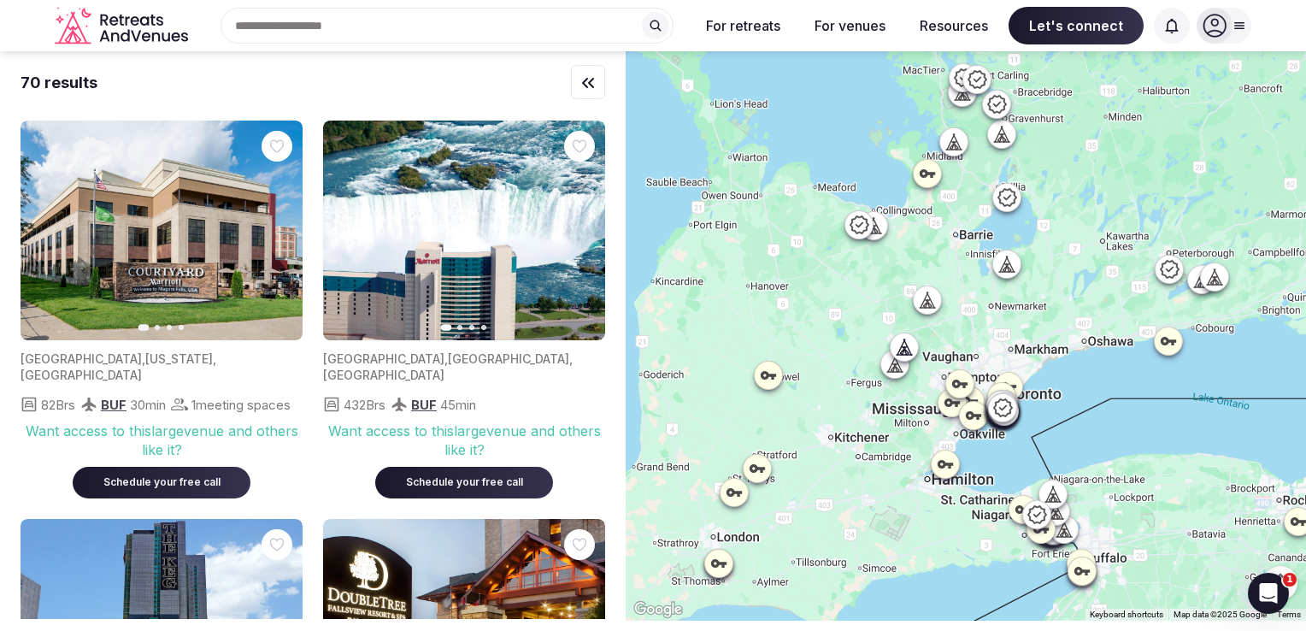
click at [1200, 284] on icon at bounding box center [1201, 279] width 17 height 17
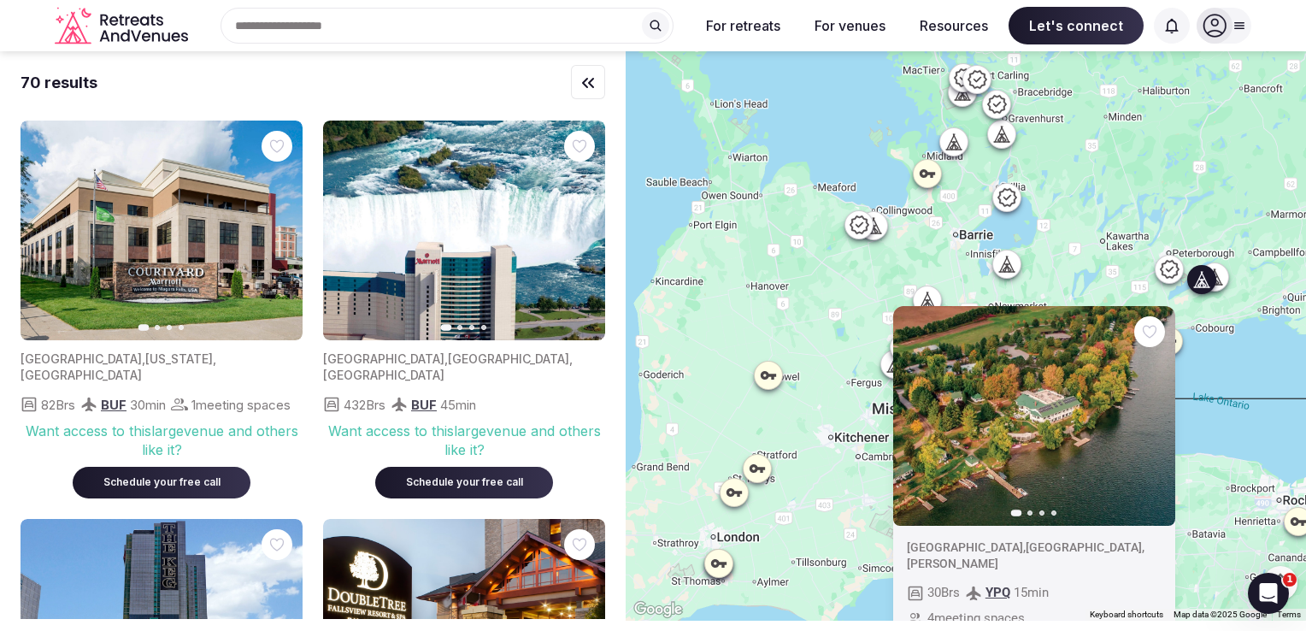
click at [1166, 179] on div "Previous slide Next slide [GEOGRAPHIC_DATA] , [GEOGRAPHIC_DATA] , [PERSON_NAME]…" at bounding box center [966, 335] width 680 height 569
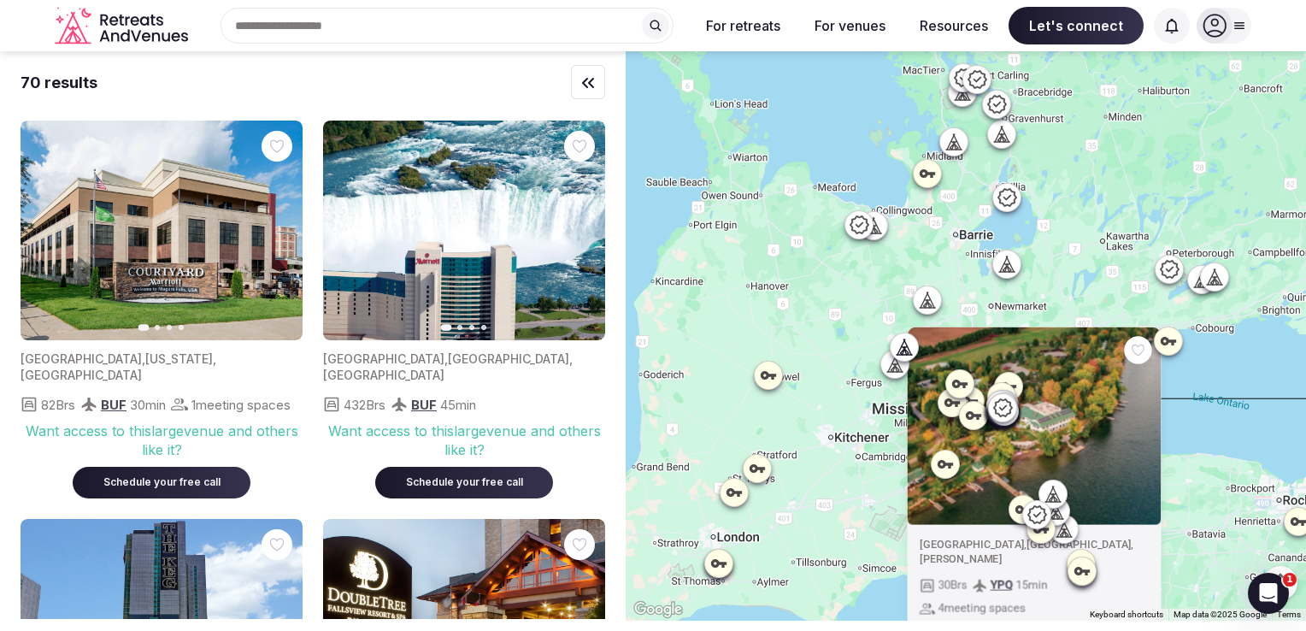
click at [1010, 138] on icon at bounding box center [1001, 134] width 17 height 17
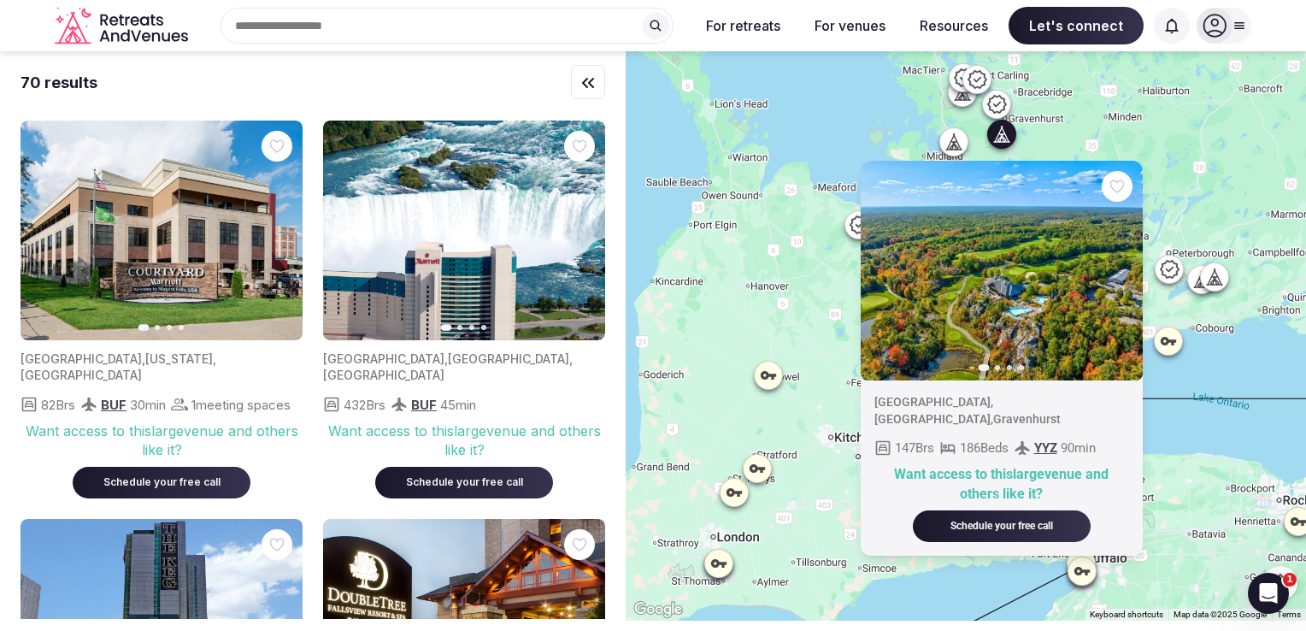
click at [1066, 133] on div "Previous slide Next slide [GEOGRAPHIC_DATA] , [GEOGRAPHIC_DATA] , [GEOGRAPHIC_D…" at bounding box center [966, 335] width 680 height 569
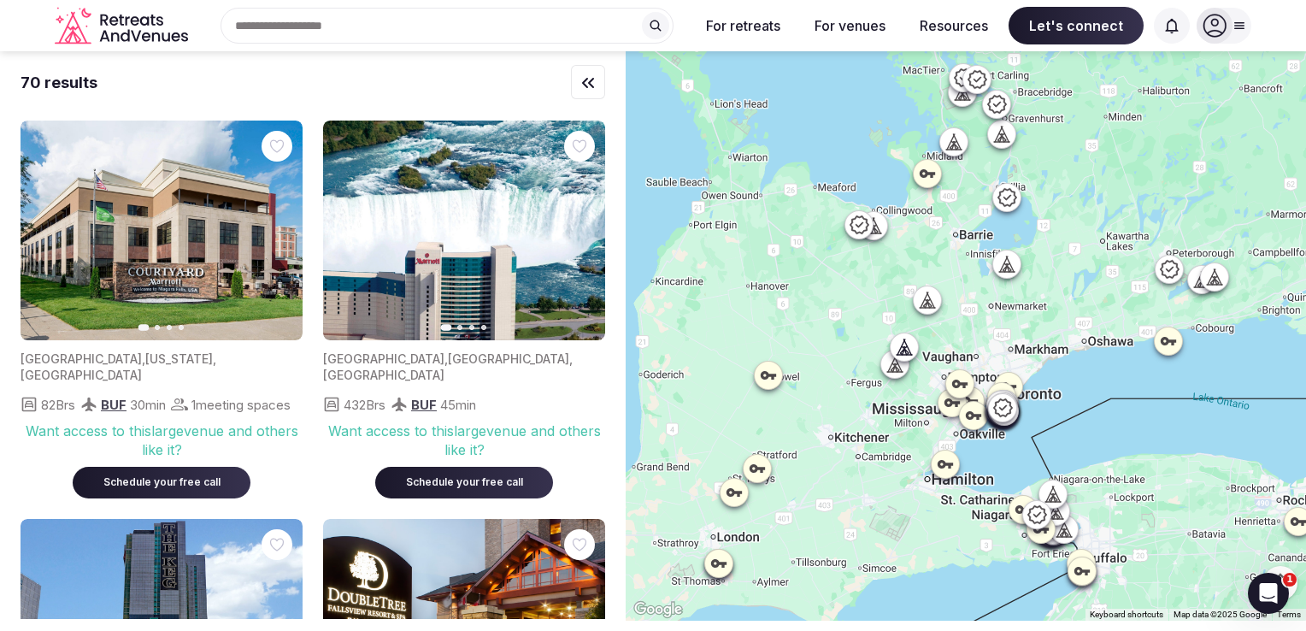
click at [1014, 262] on icon at bounding box center [1007, 264] width 17 height 17
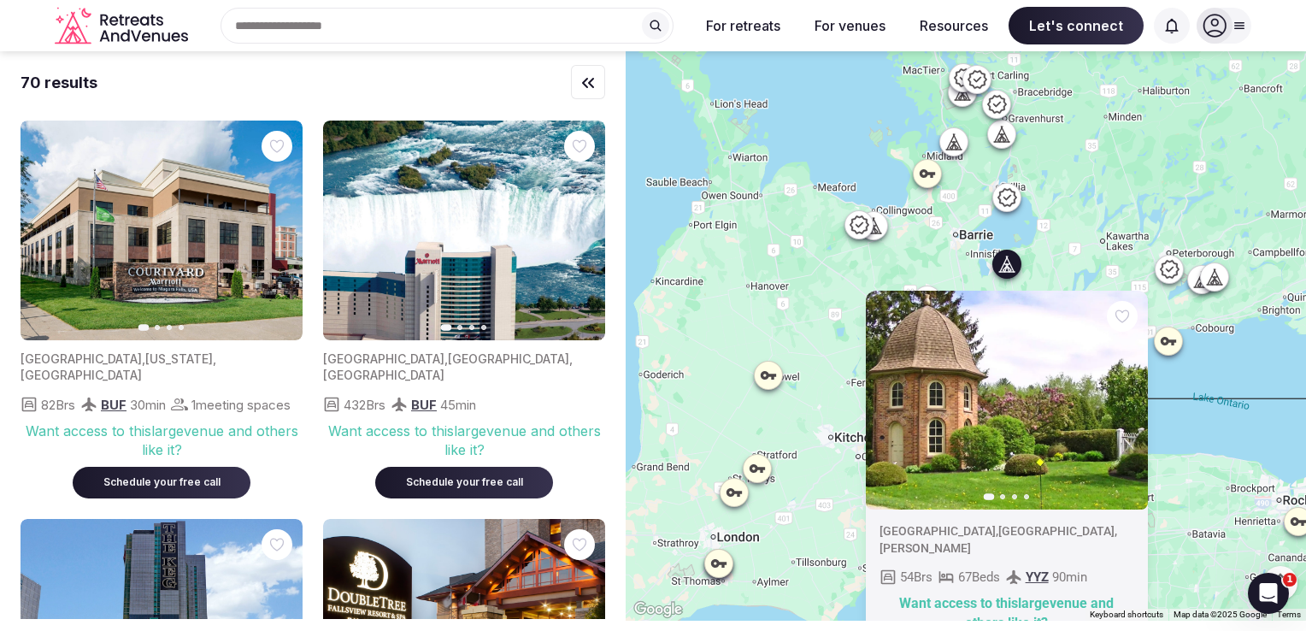
click at [1104, 201] on div "Previous slide Next slide [GEOGRAPHIC_DATA] , [GEOGRAPHIC_DATA] , [PERSON_NAME]…" at bounding box center [966, 335] width 680 height 569
